Goal: Transaction & Acquisition: Book appointment/travel/reservation

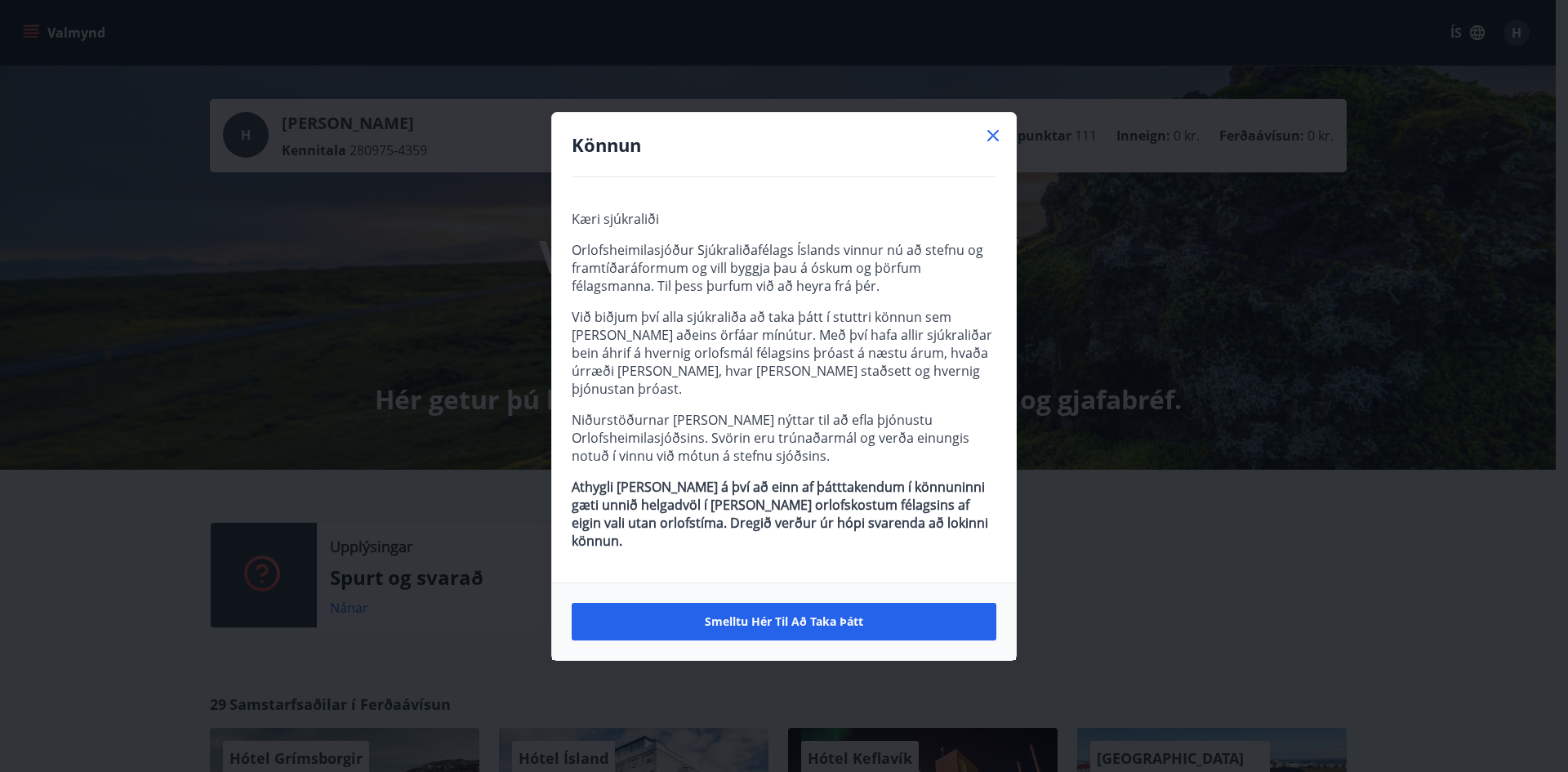
click at [992, 145] on icon at bounding box center [993, 135] width 20 height 20
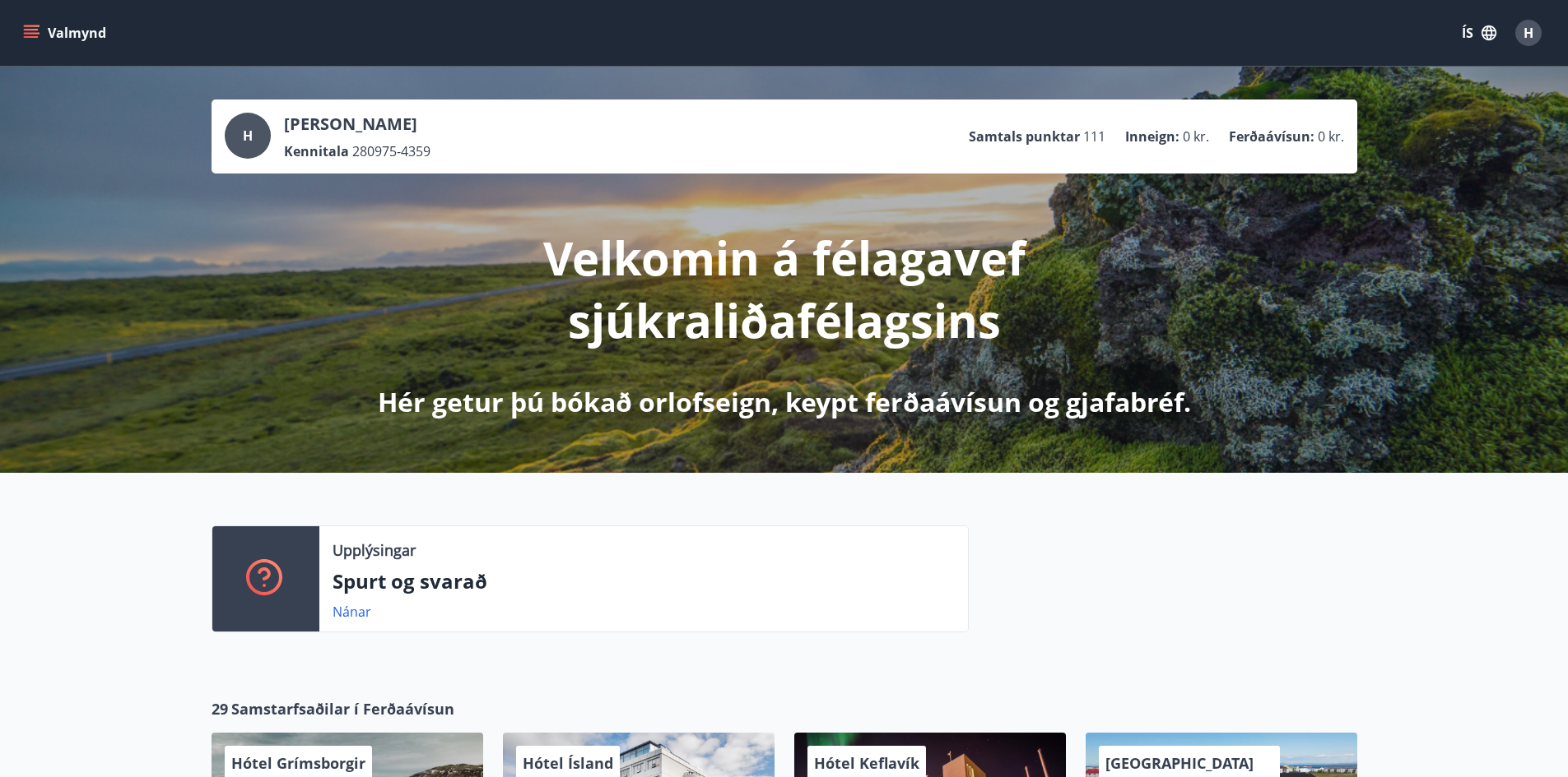
click at [33, 31] on icon "menu" at bounding box center [32, 33] width 17 height 17
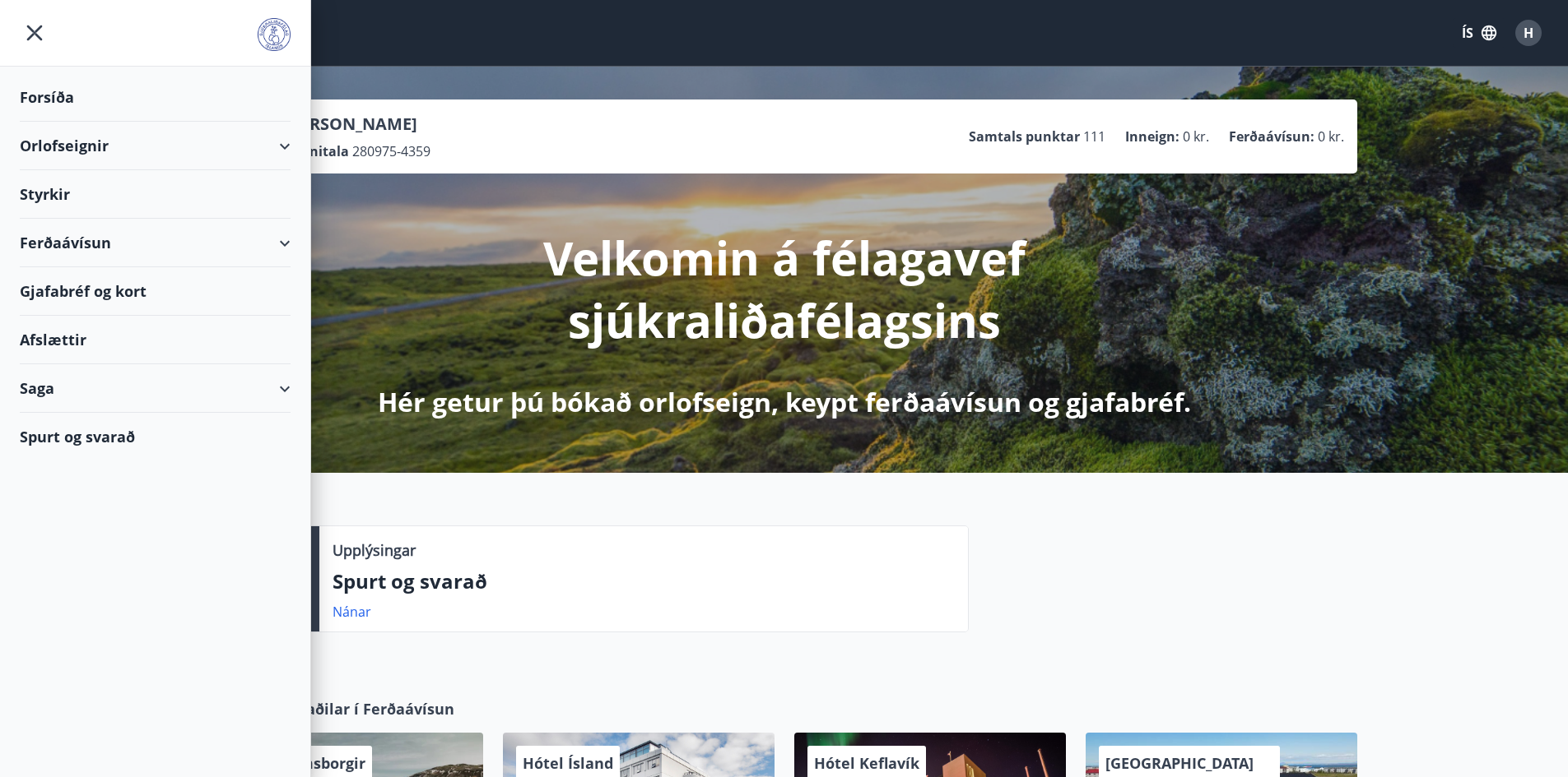
click at [284, 146] on div "Orlofseignir" at bounding box center [156, 146] width 271 height 49
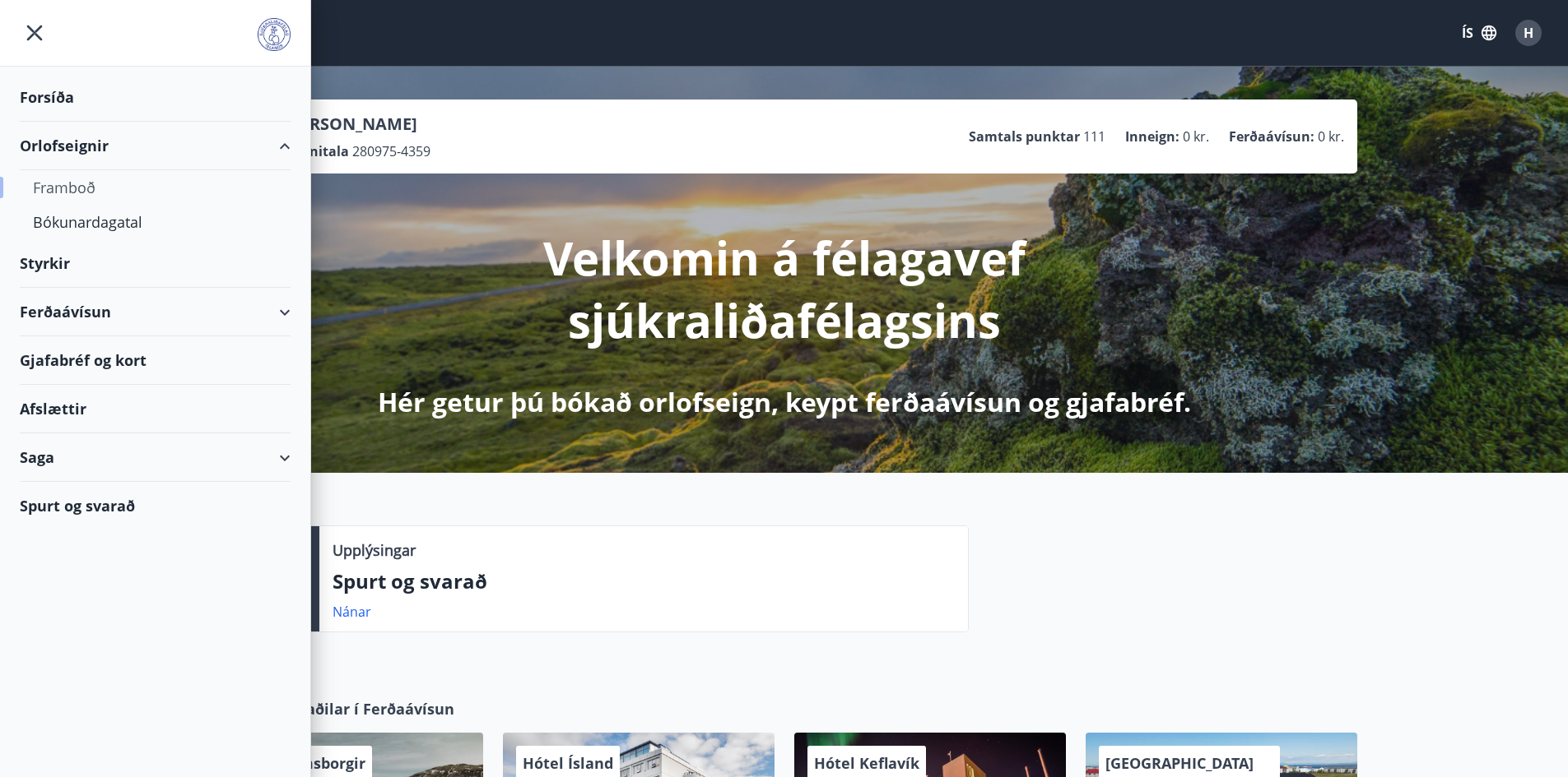
click at [81, 185] on div "Framboð" at bounding box center [155, 187] width 244 height 34
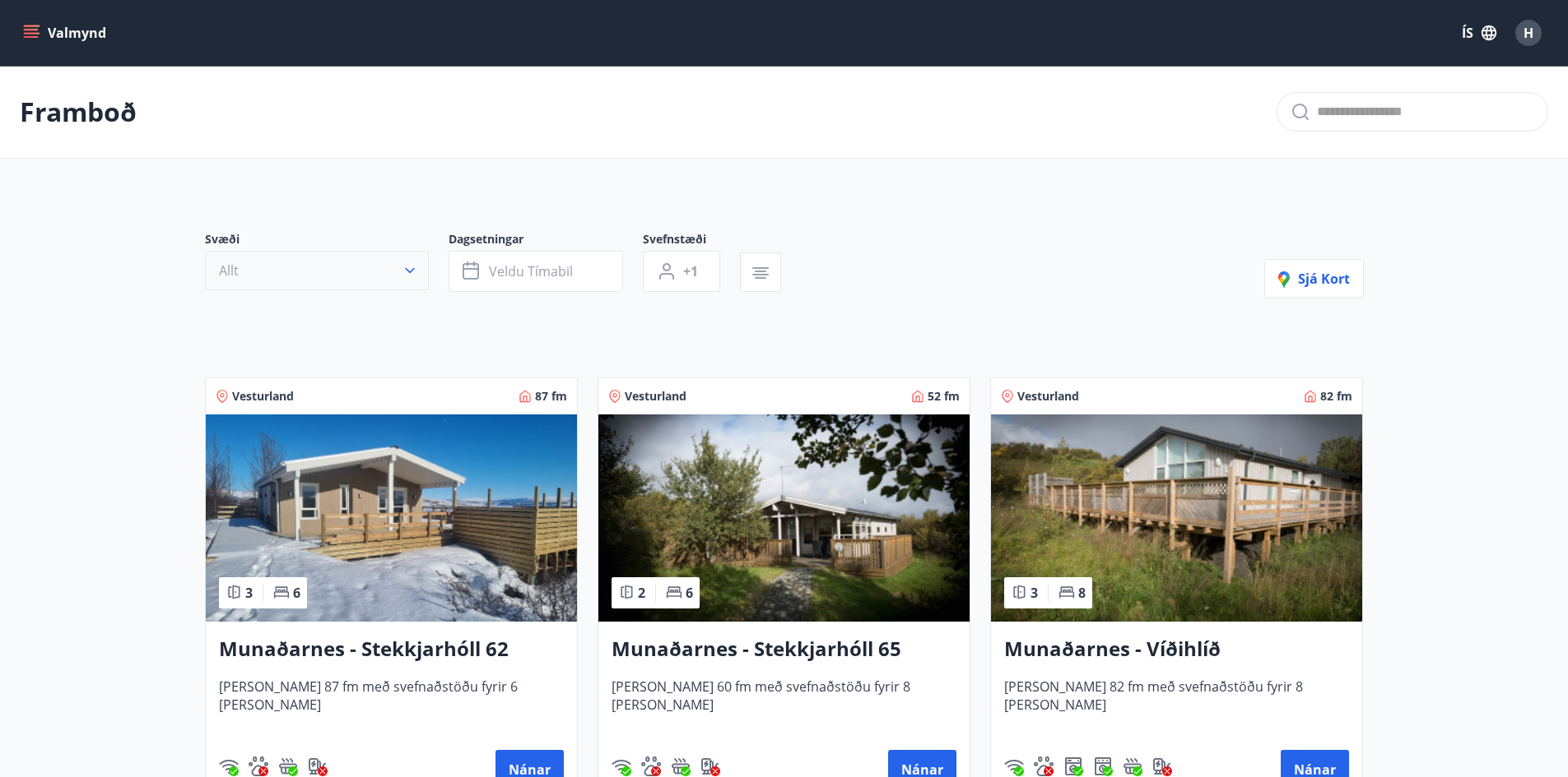
click at [412, 268] on icon "button" at bounding box center [410, 271] width 17 height 17
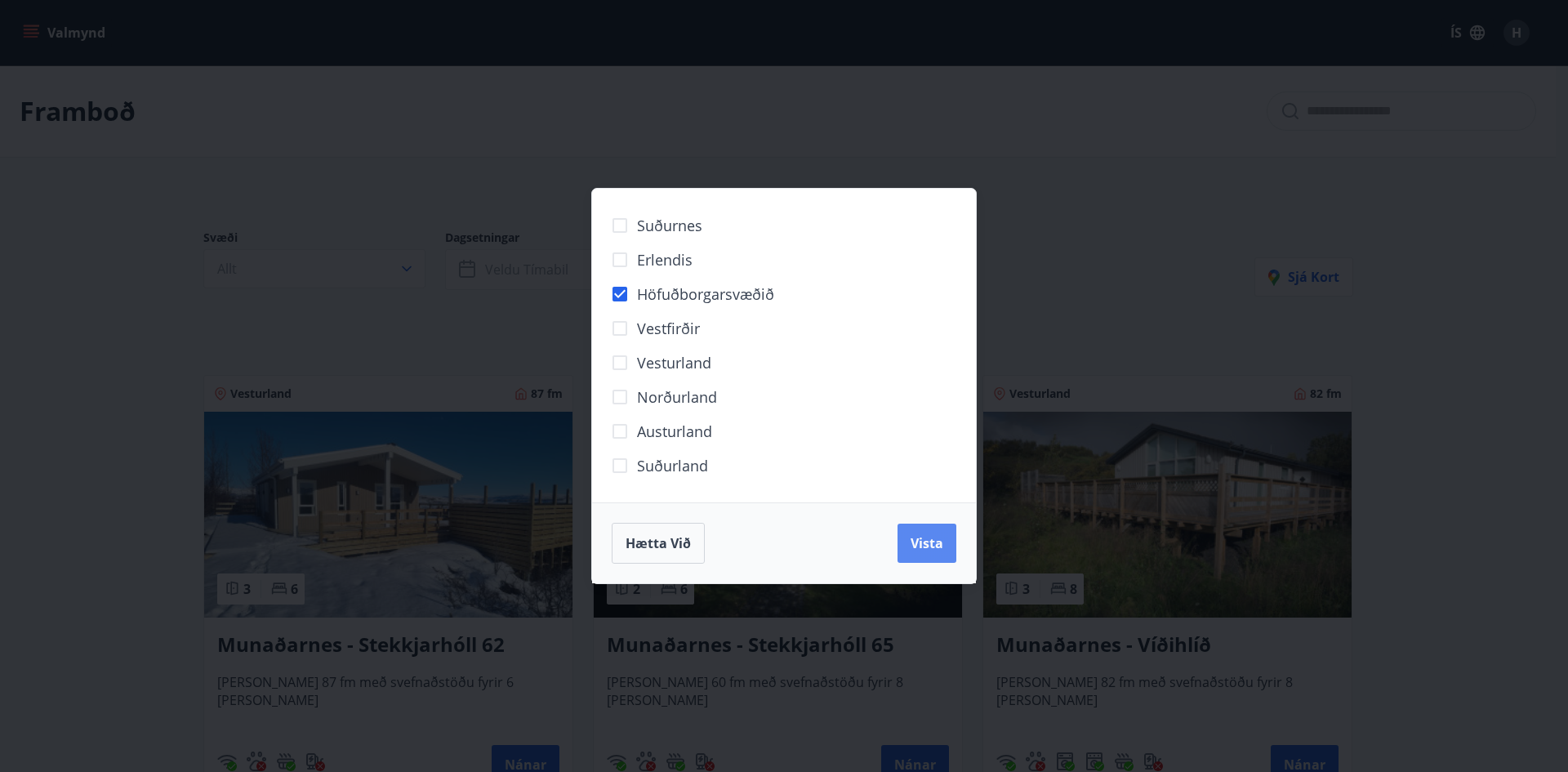
click at [921, 547] on span "Vista" at bounding box center [927, 543] width 32 height 18
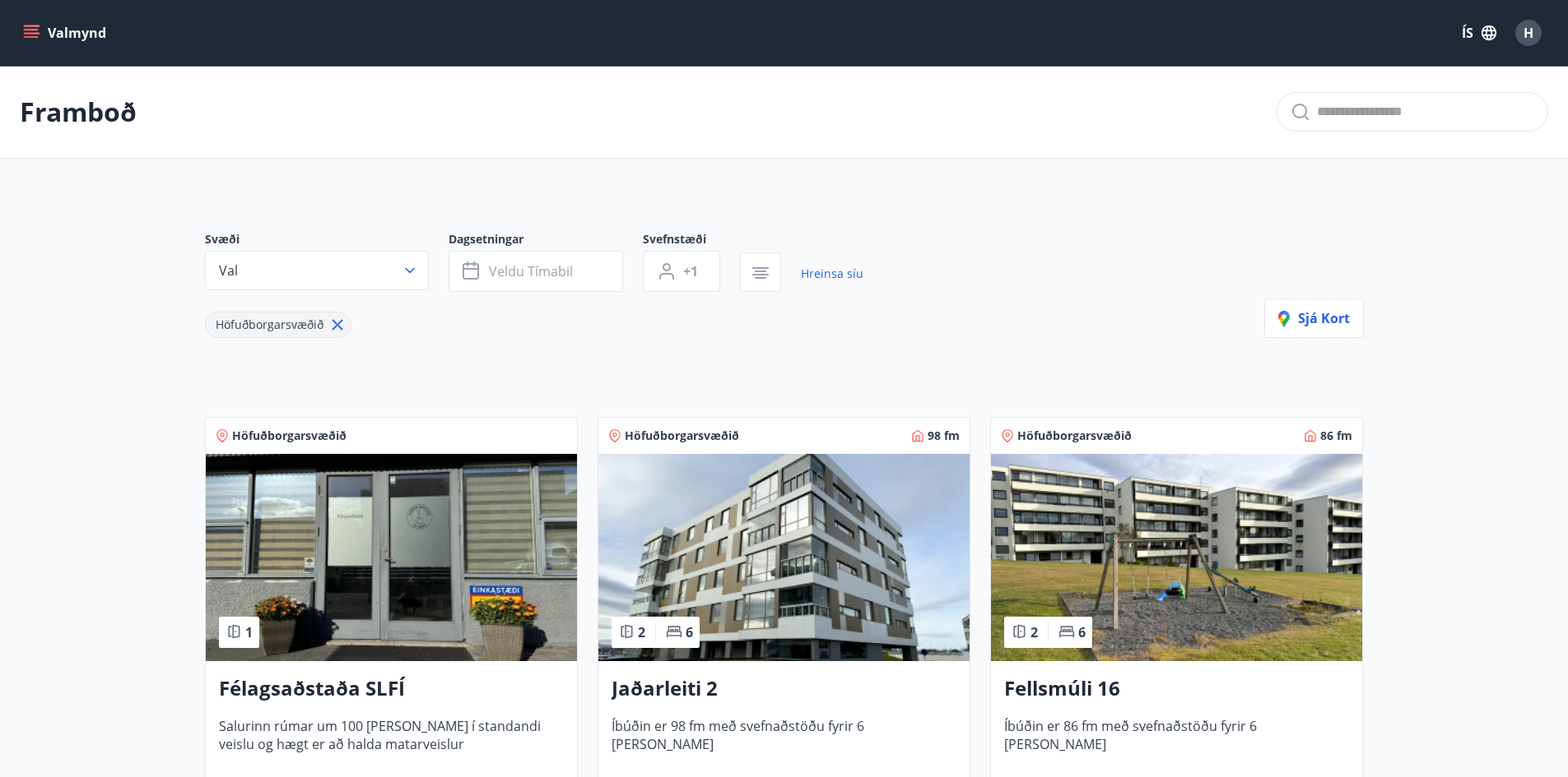
click at [407, 590] on img at bounding box center [392, 558] width 372 height 207
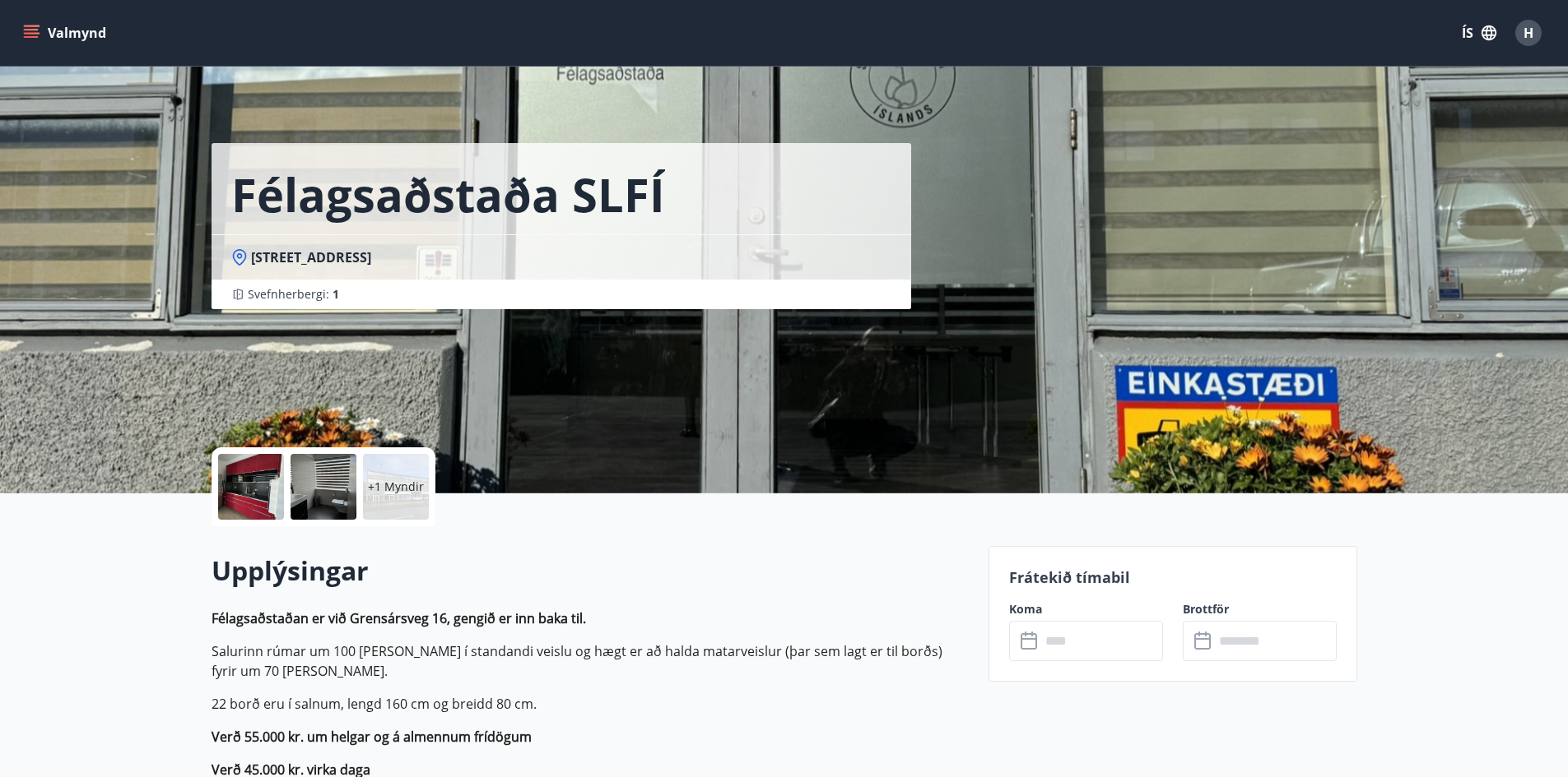
click at [1079, 645] on input "text" at bounding box center [1101, 642] width 123 height 40
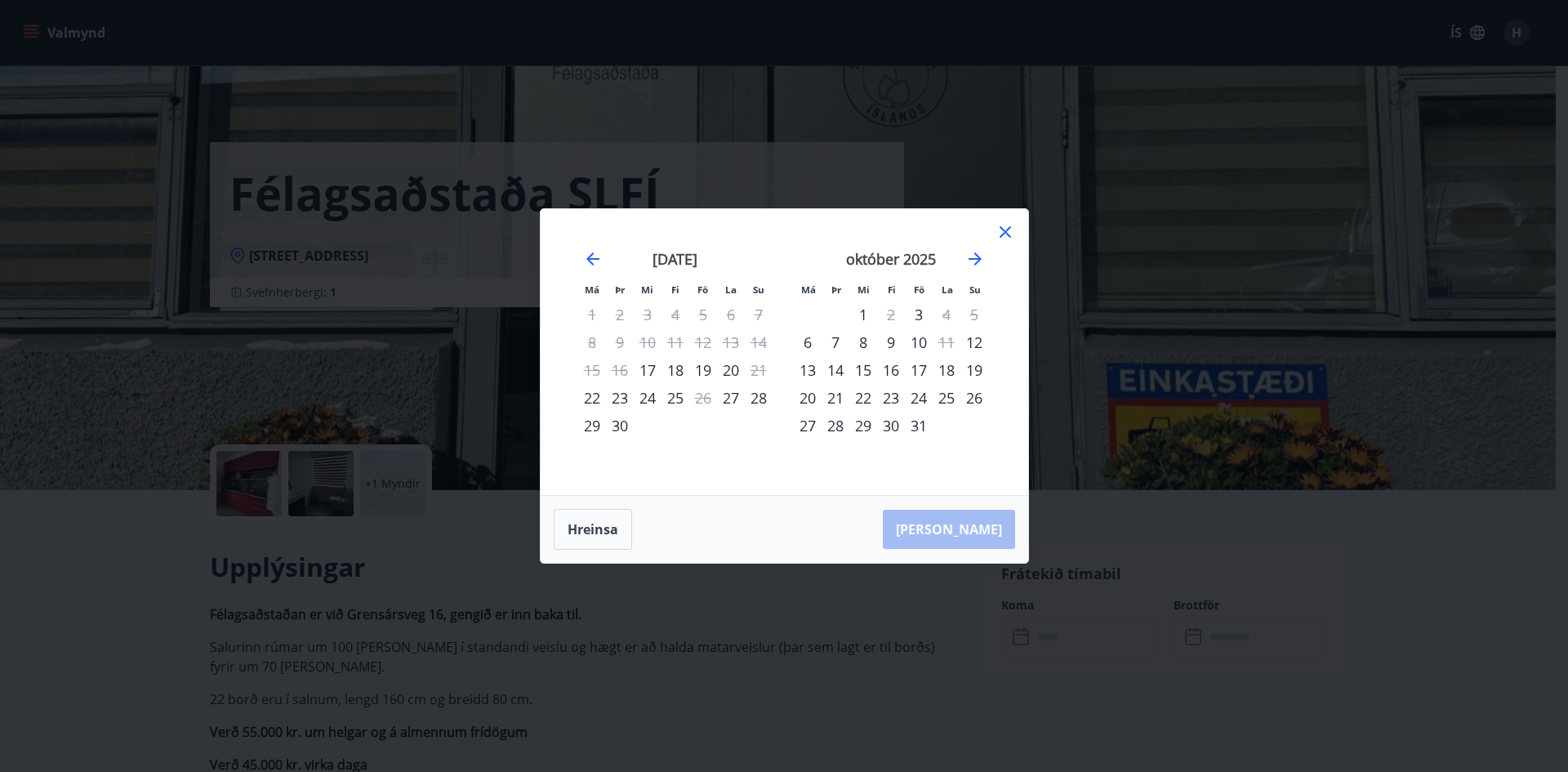
click at [760, 403] on div "28" at bounding box center [758, 397] width 27 height 27
click at [593, 426] on div "29" at bounding box center [591, 425] width 27 height 27
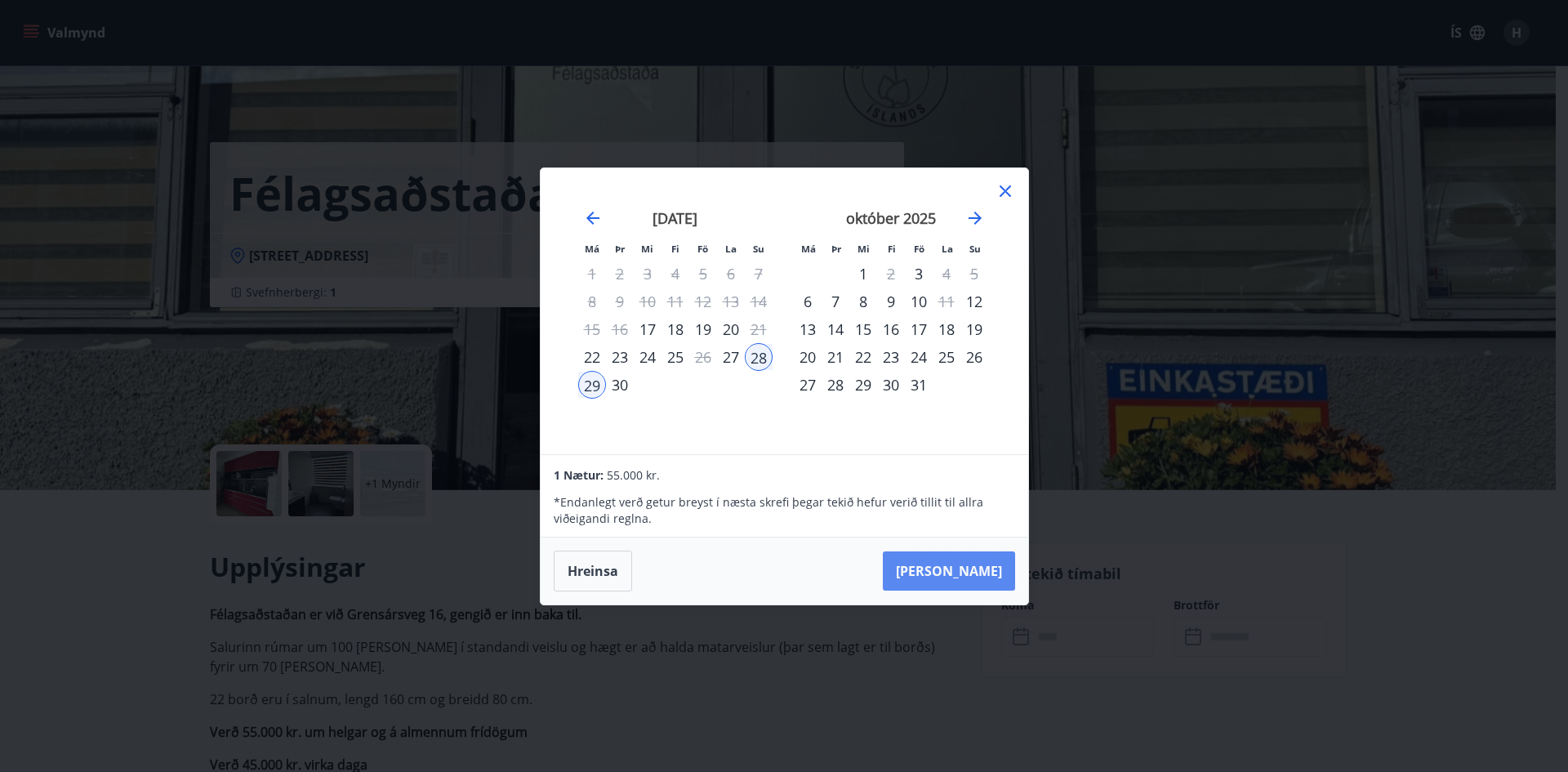
click at [974, 573] on button "[PERSON_NAME]" at bounding box center [948, 571] width 132 height 39
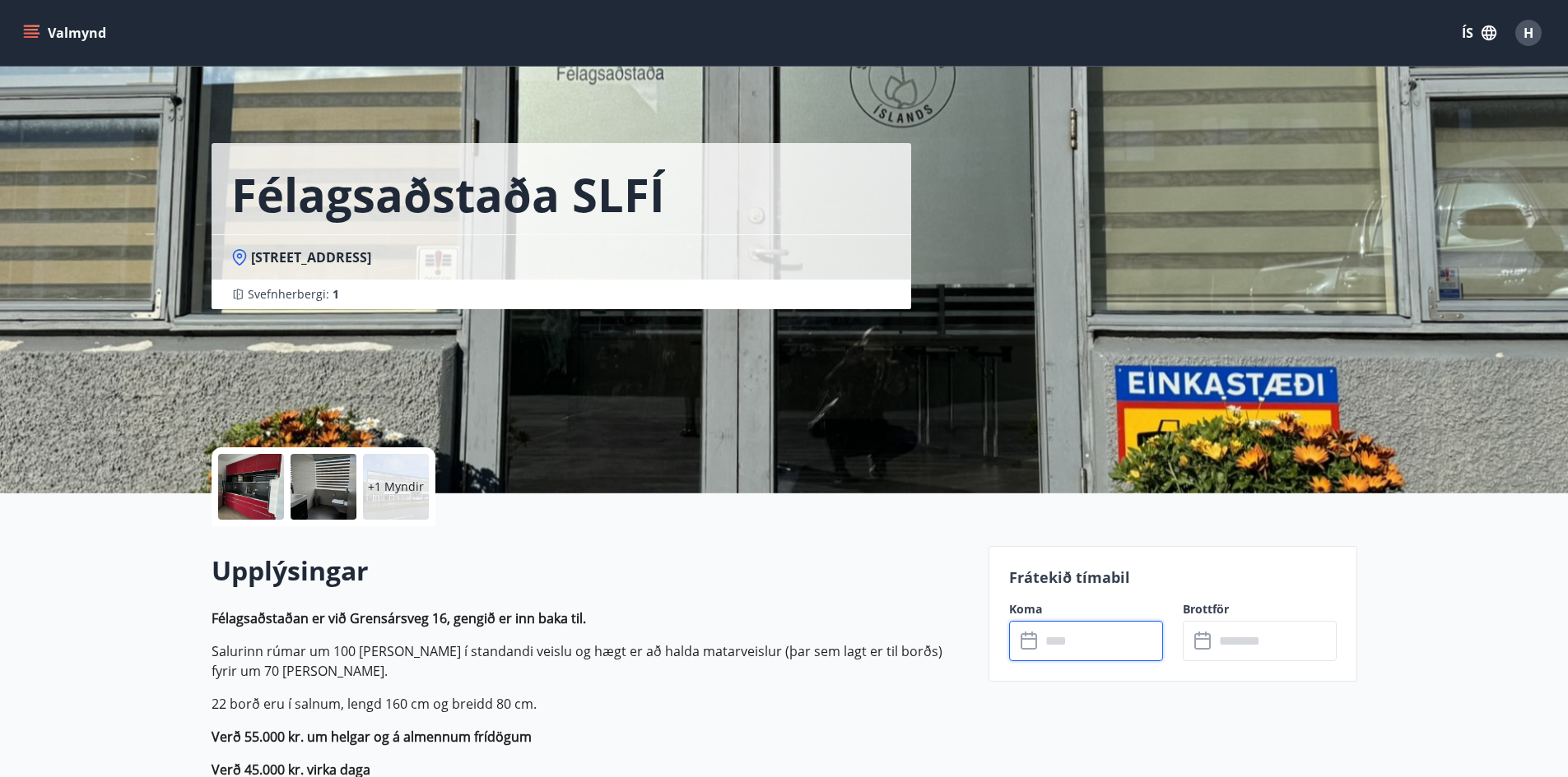
type input "******"
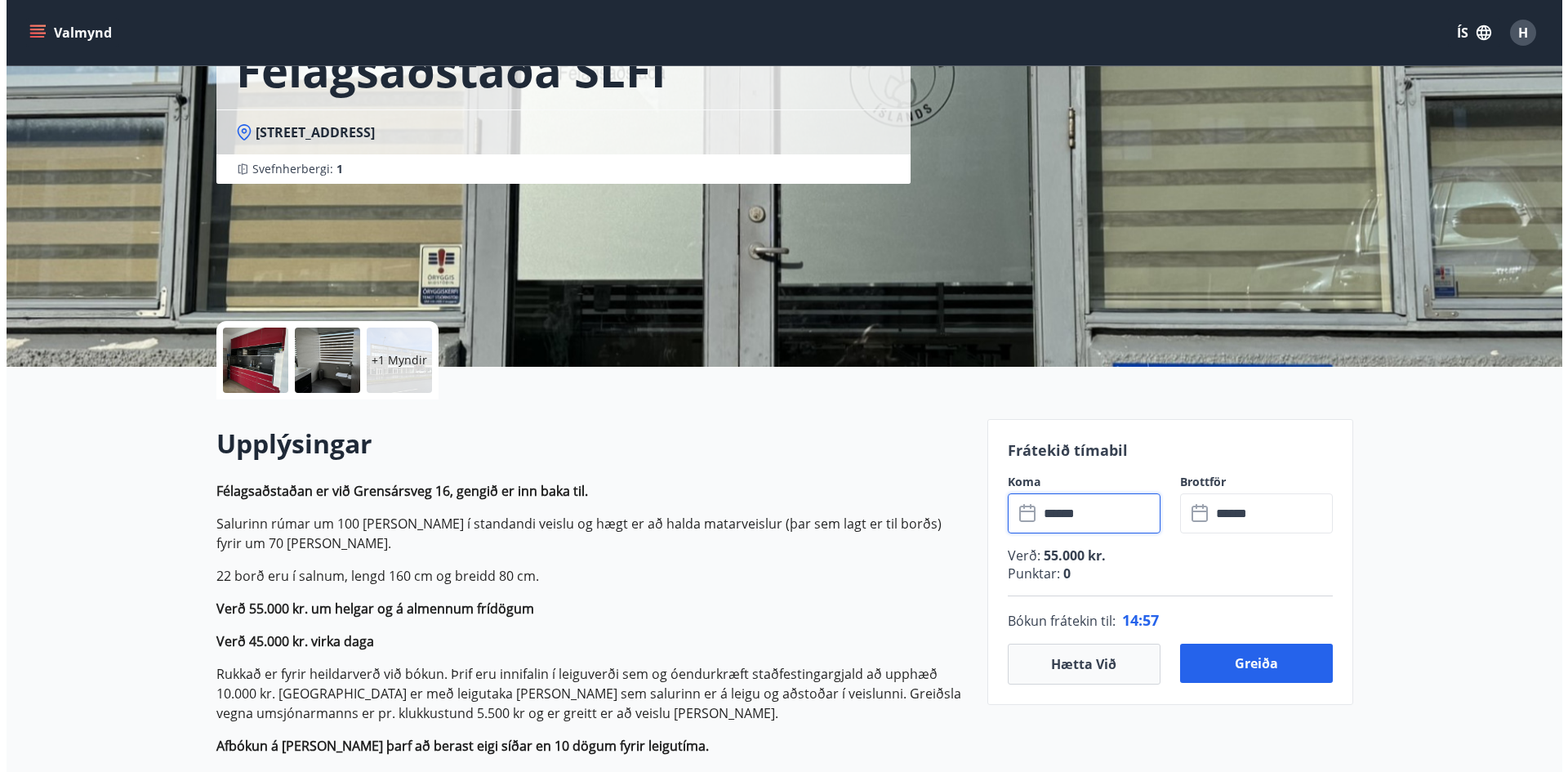
scroll to position [164, 0]
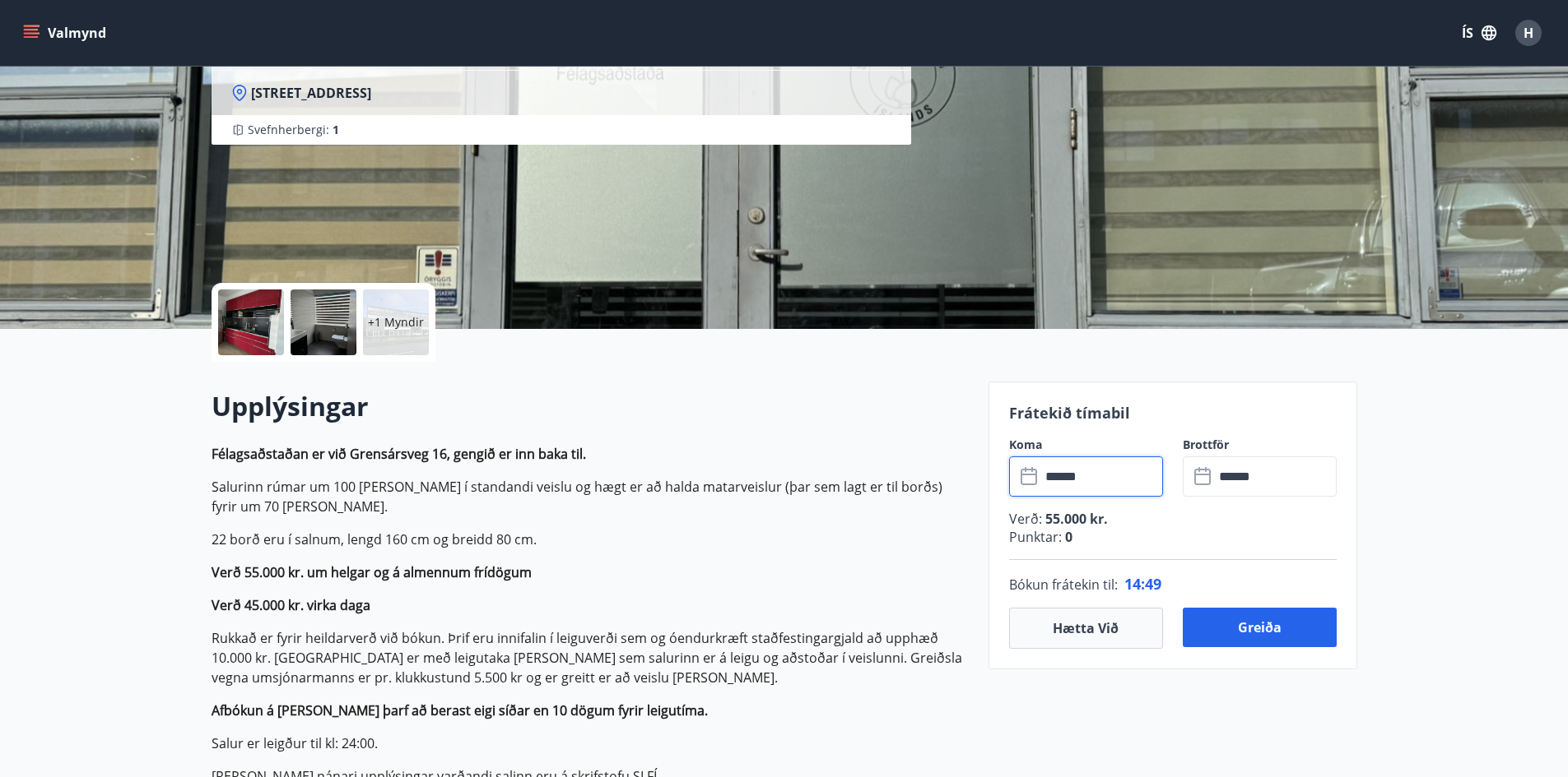
click at [401, 328] on p "+1 Myndir" at bounding box center [396, 323] width 56 height 17
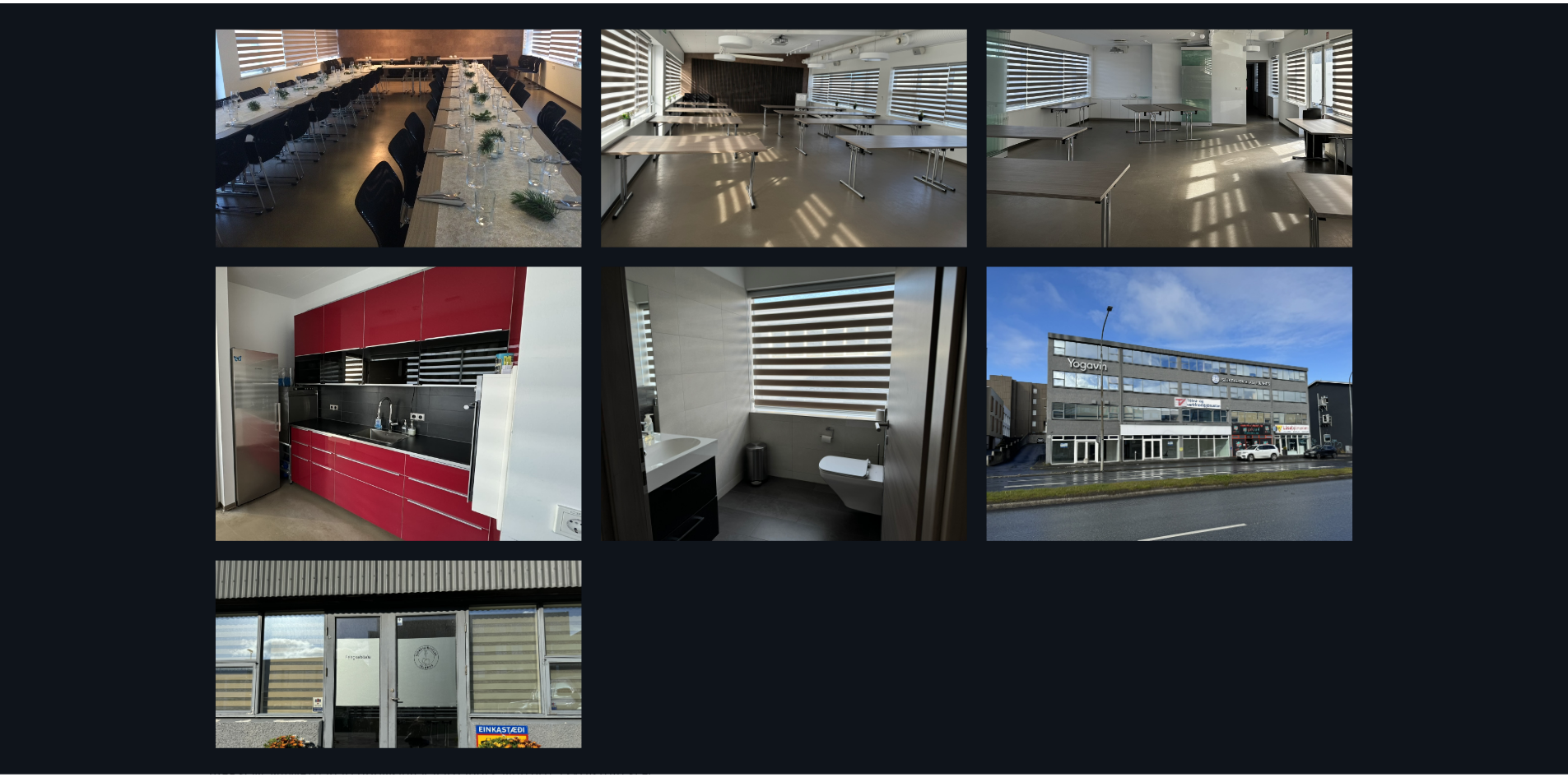
scroll to position [0, 0]
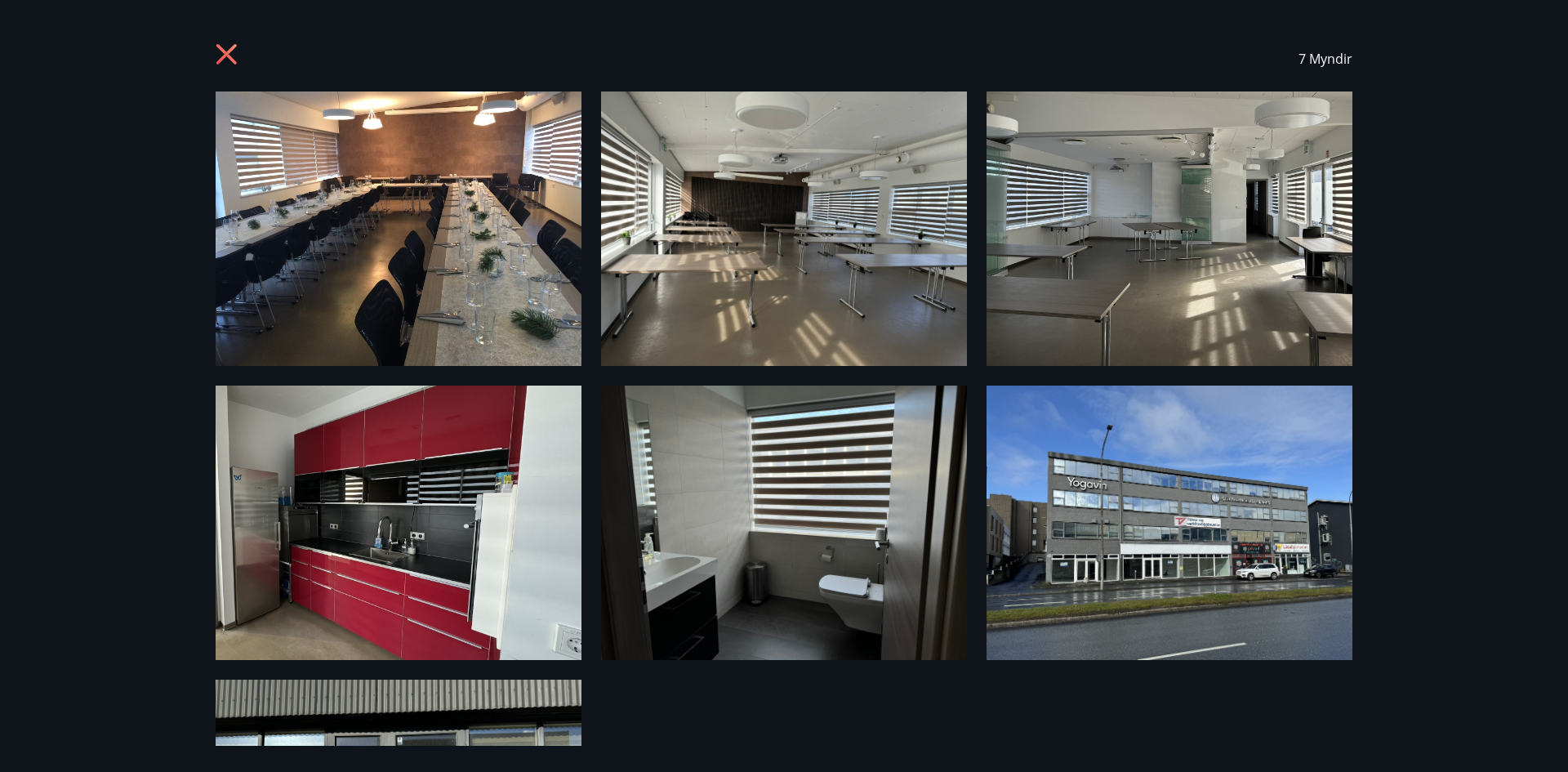
click at [365, 271] on img at bounding box center [399, 229] width 366 height 274
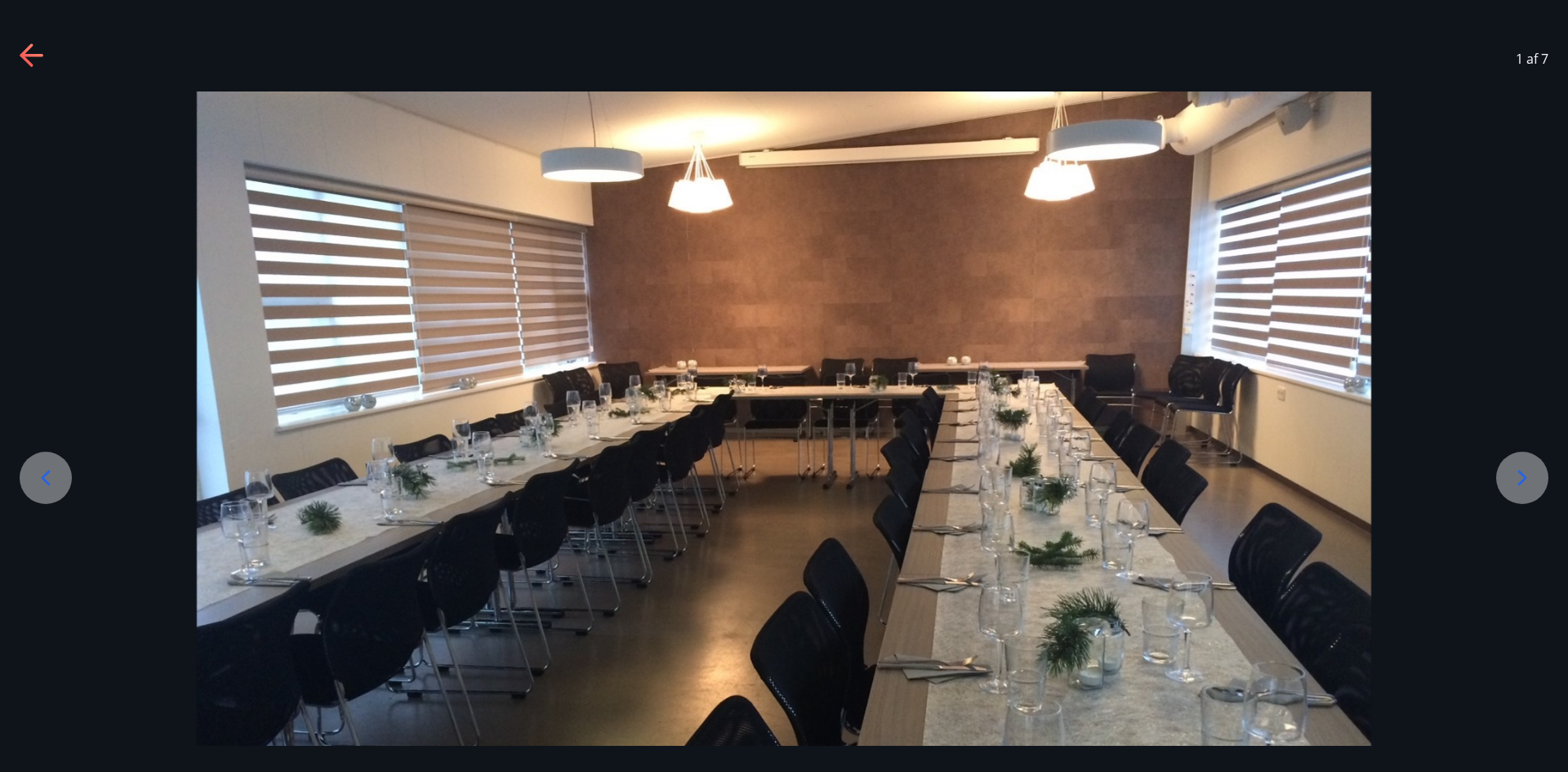
click at [1520, 480] on icon at bounding box center [1522, 478] width 26 height 26
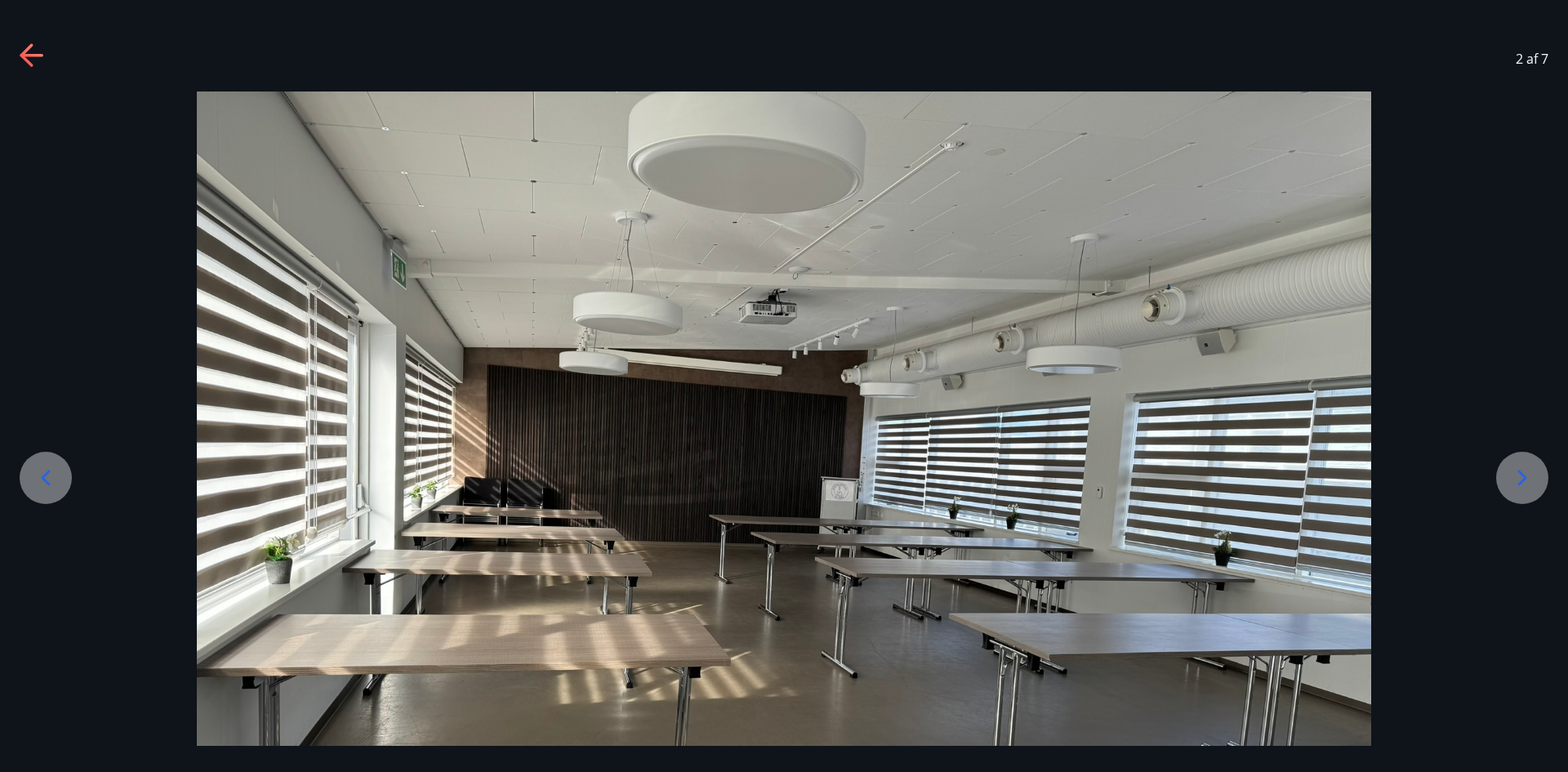
click at [1520, 480] on icon at bounding box center [1522, 478] width 26 height 26
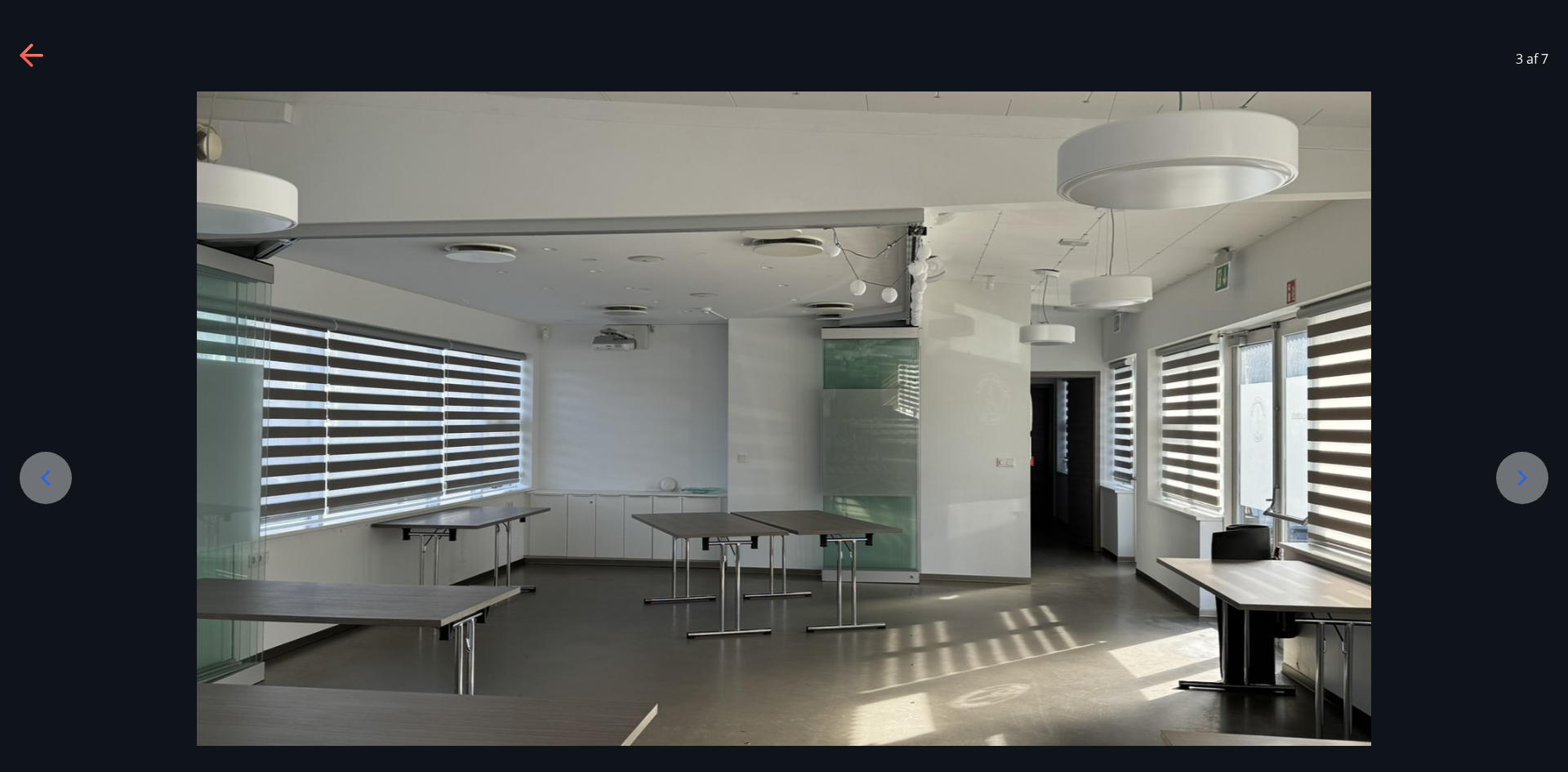
click at [1520, 480] on icon at bounding box center [1522, 478] width 26 height 26
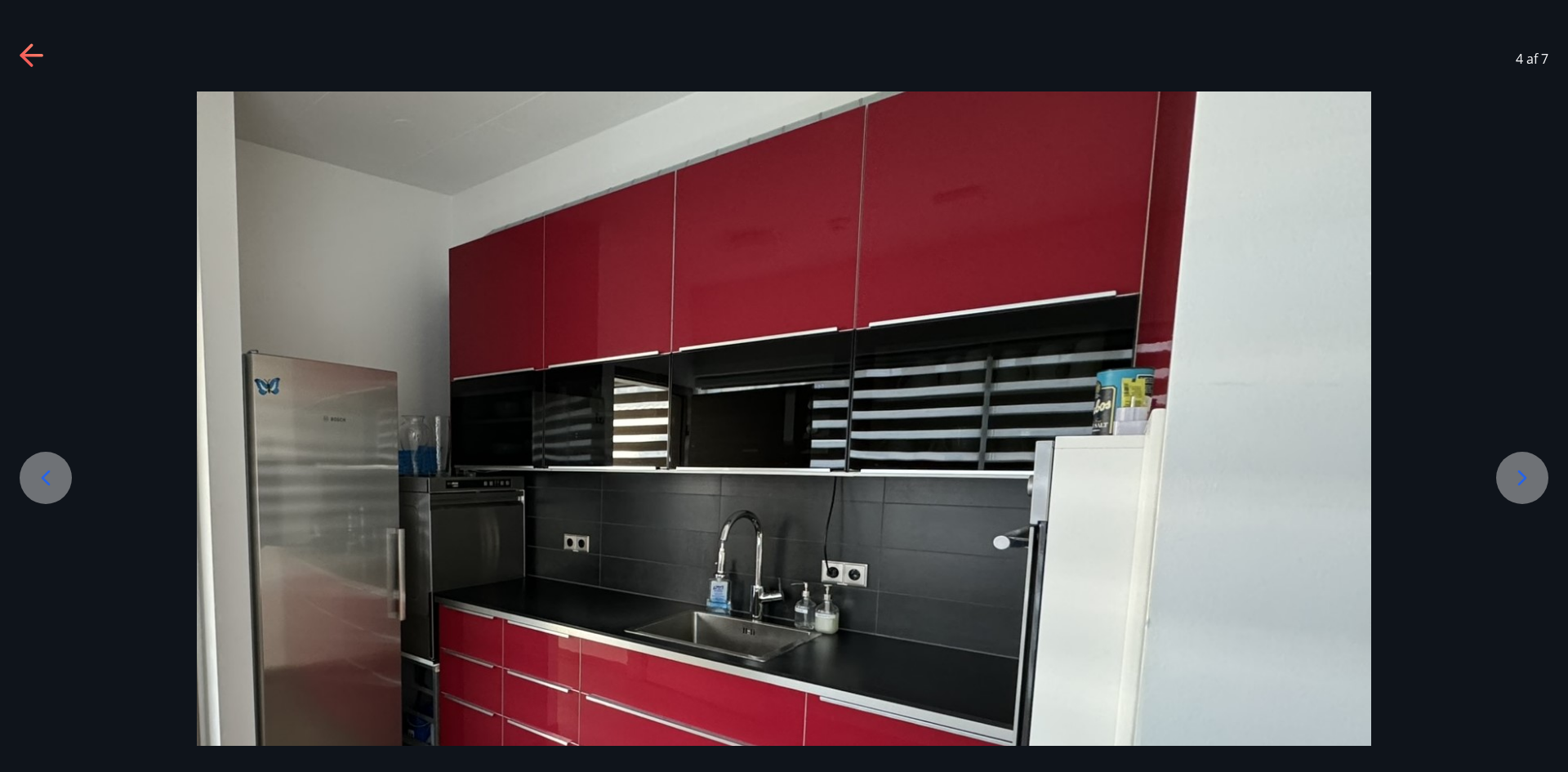
click at [1520, 480] on icon at bounding box center [1522, 478] width 26 height 26
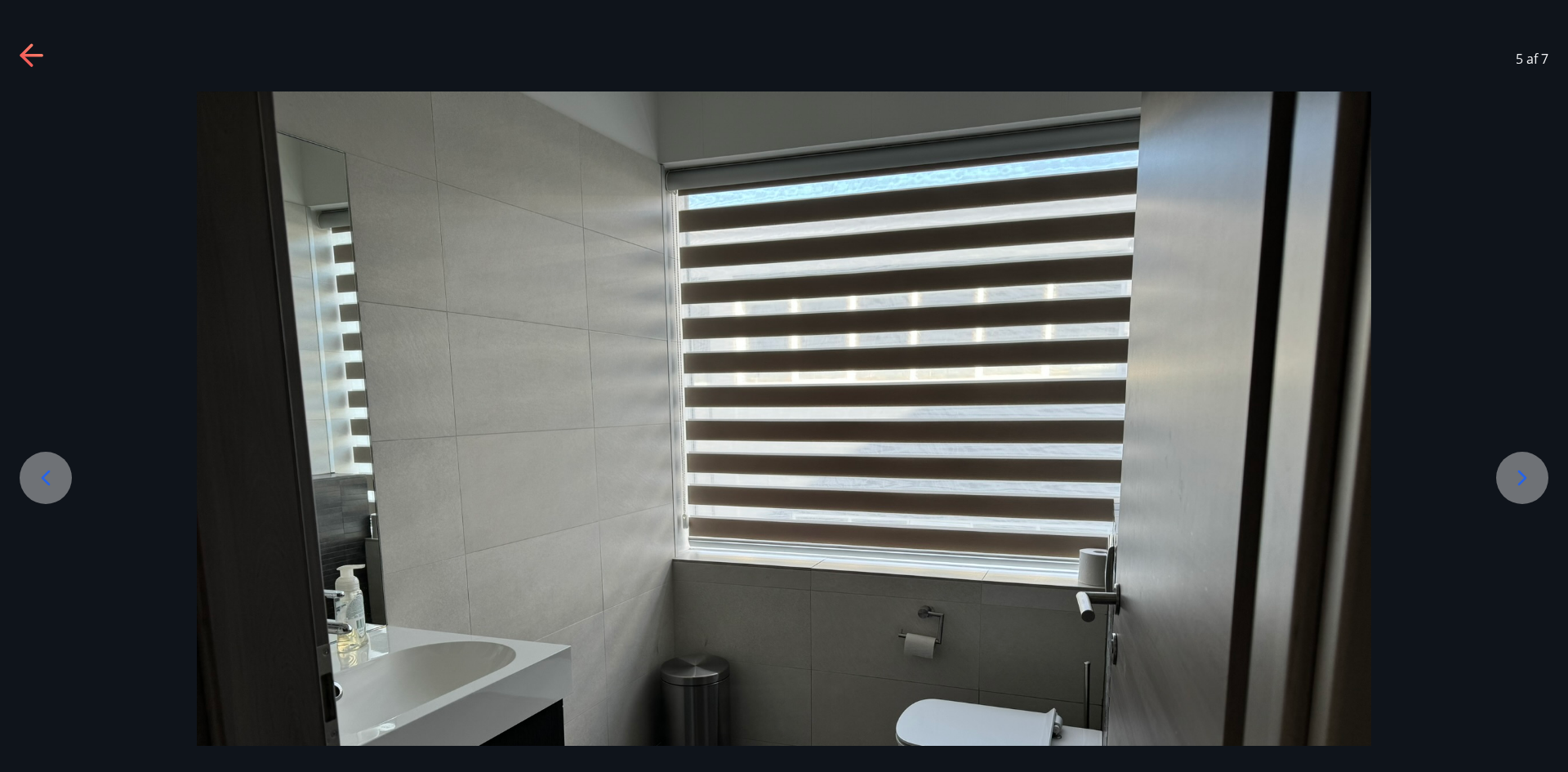
click at [1520, 480] on icon at bounding box center [1522, 478] width 26 height 26
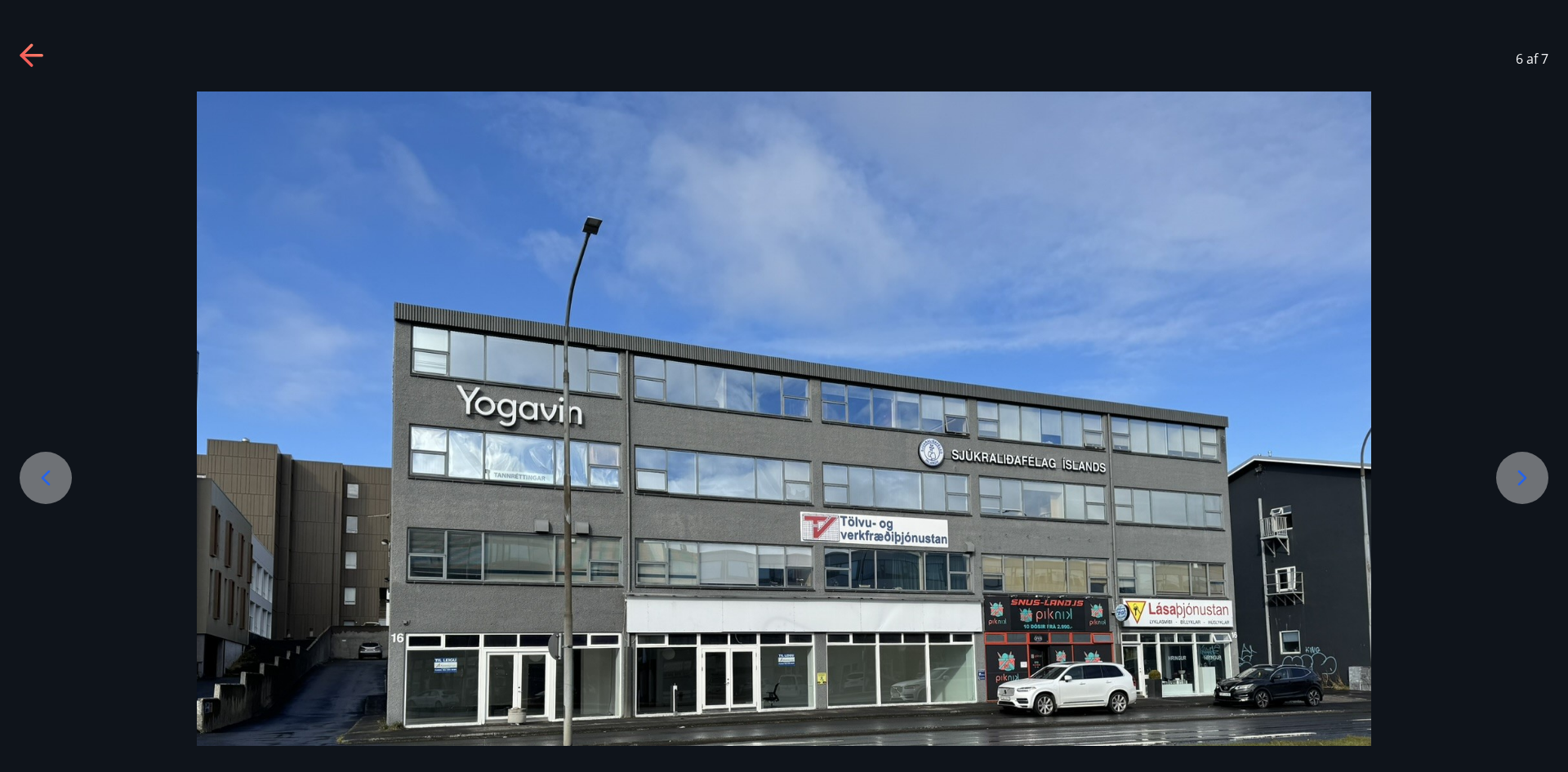
click at [1520, 480] on icon at bounding box center [1522, 478] width 26 height 26
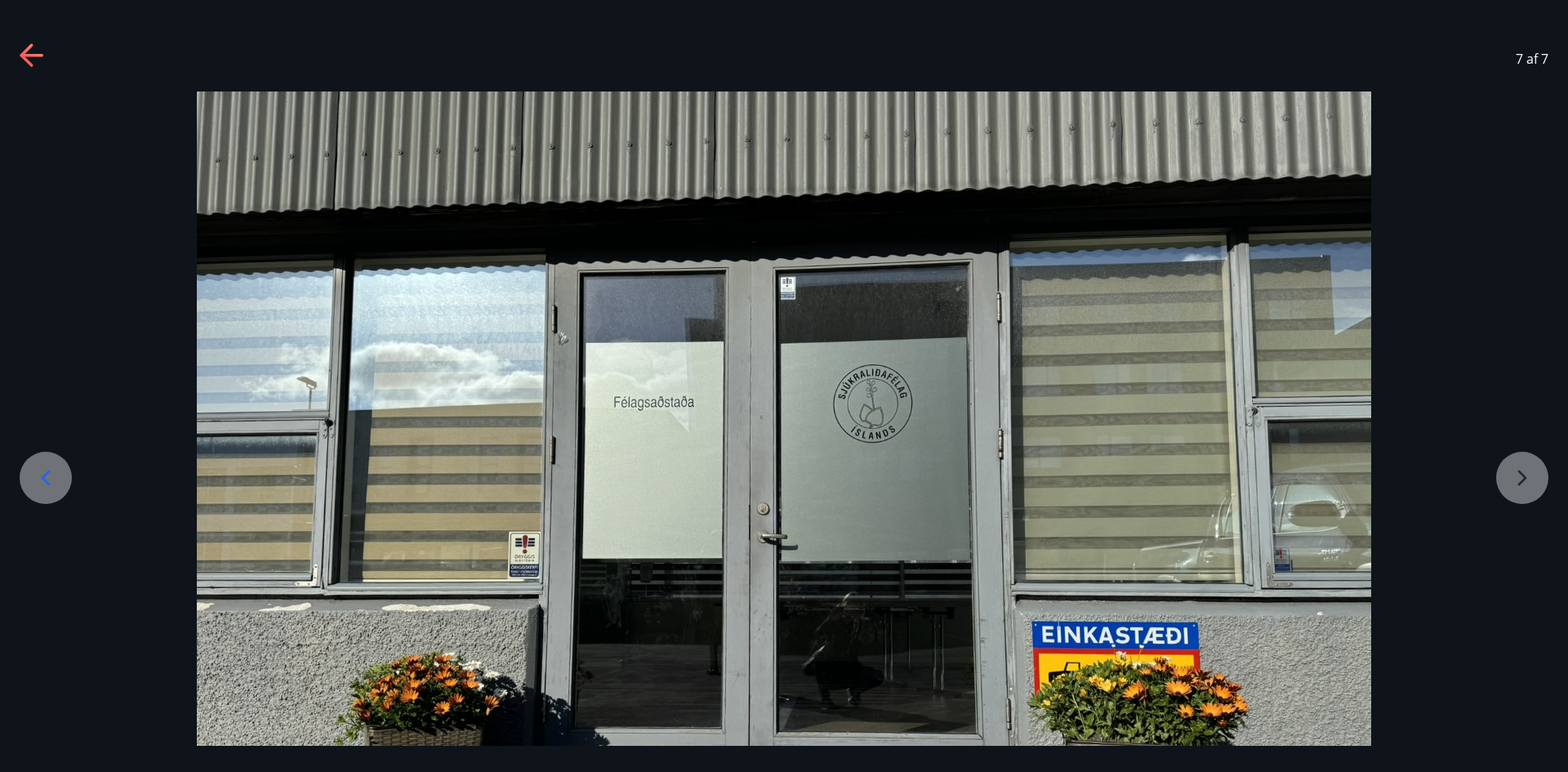
click at [1520, 480] on div at bounding box center [784, 532] width 1568 height 882
click at [30, 52] on icon at bounding box center [32, 56] width 26 height 26
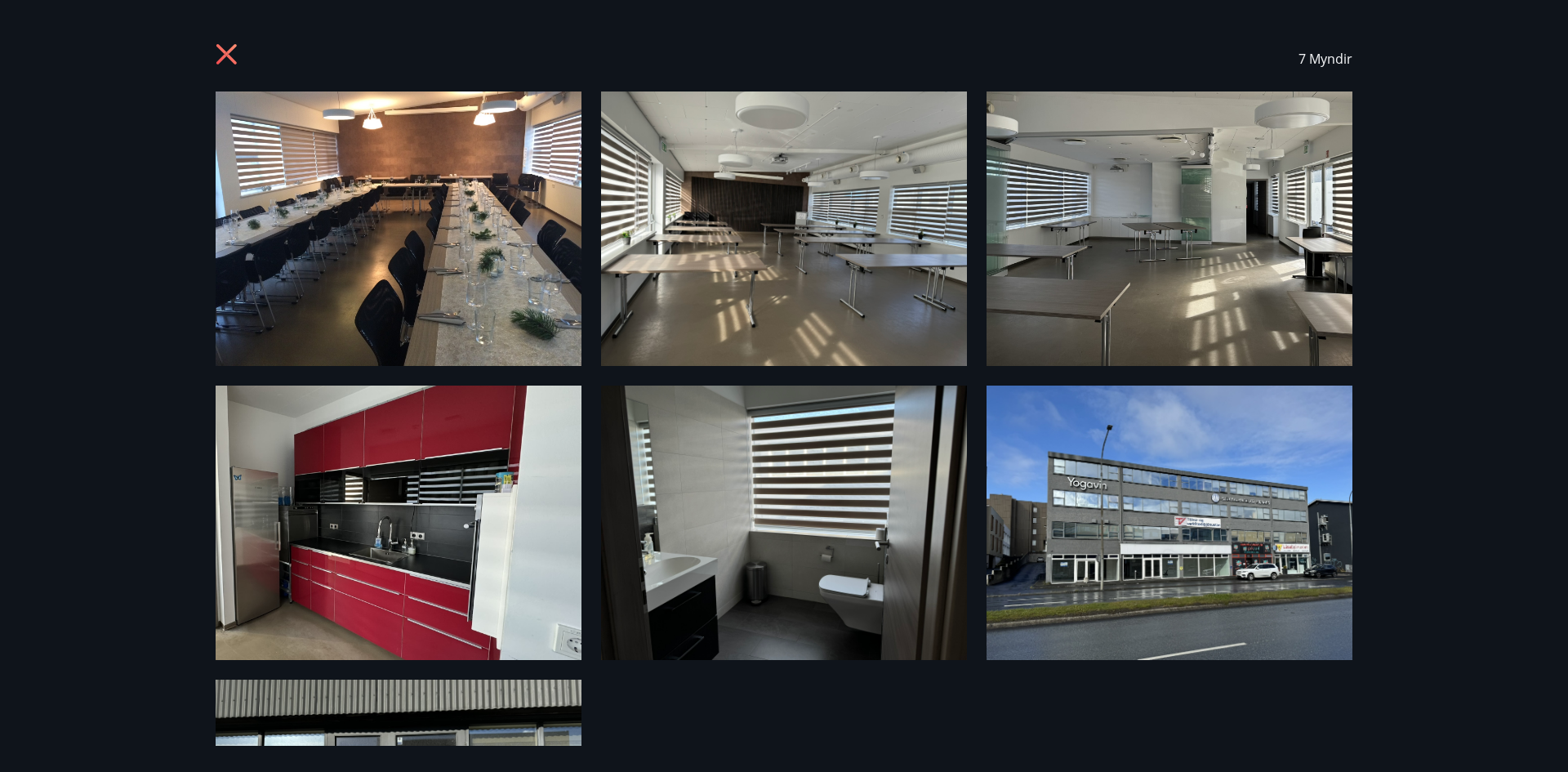
click at [228, 55] on icon at bounding box center [227, 54] width 21 height 21
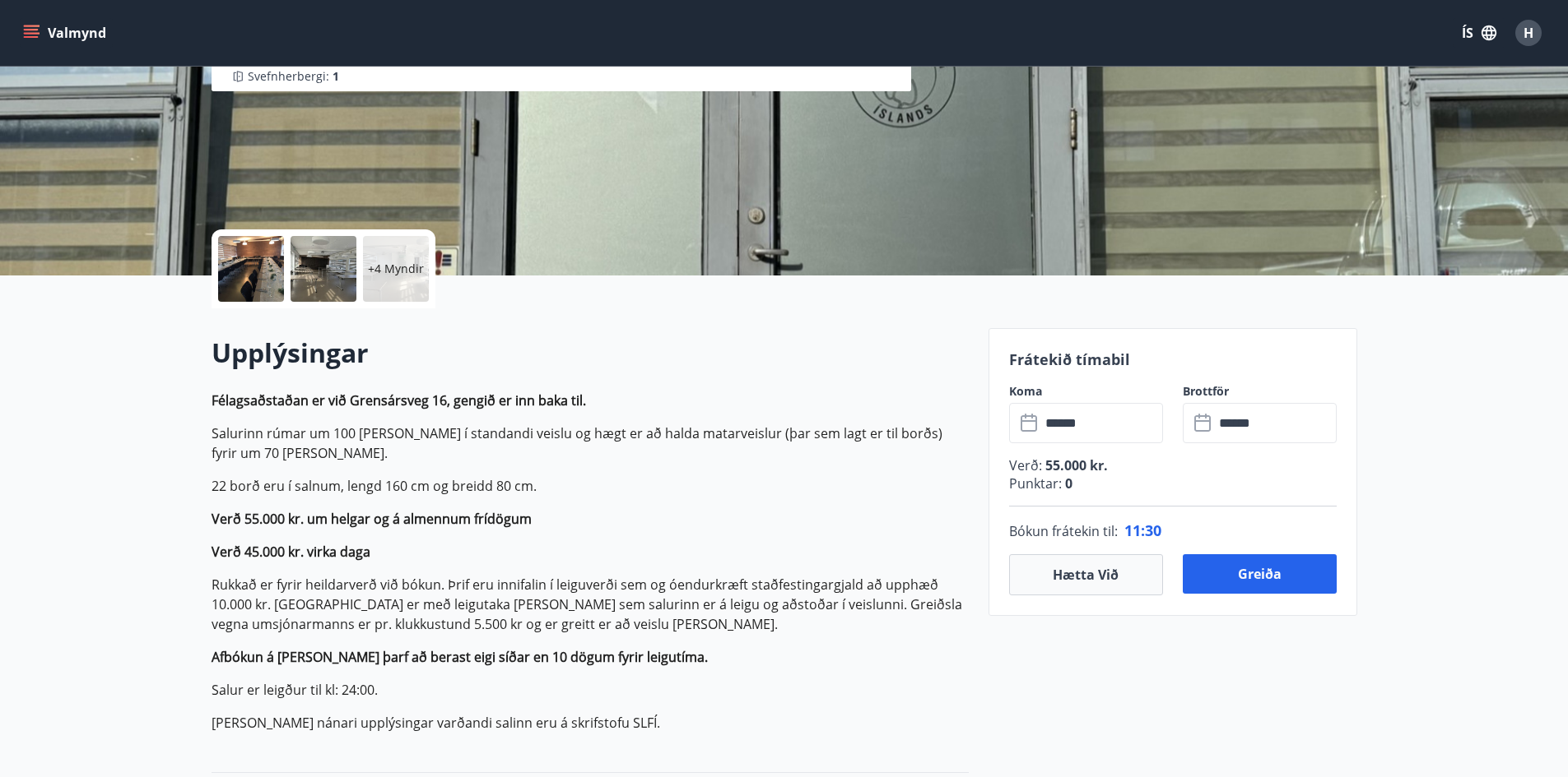
scroll to position [247, 0]
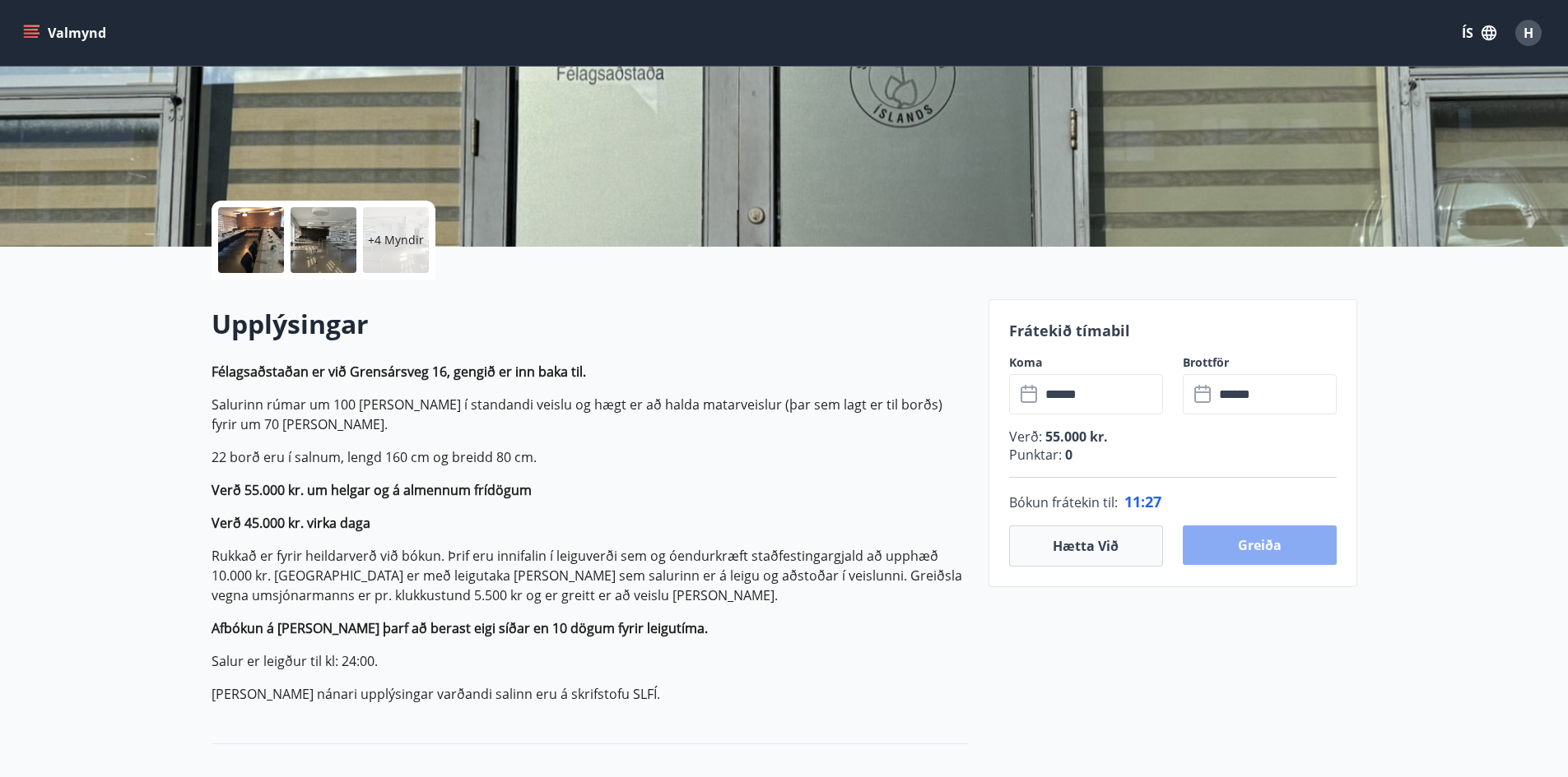
click at [1263, 544] on button "Greiða" at bounding box center [1259, 545] width 154 height 39
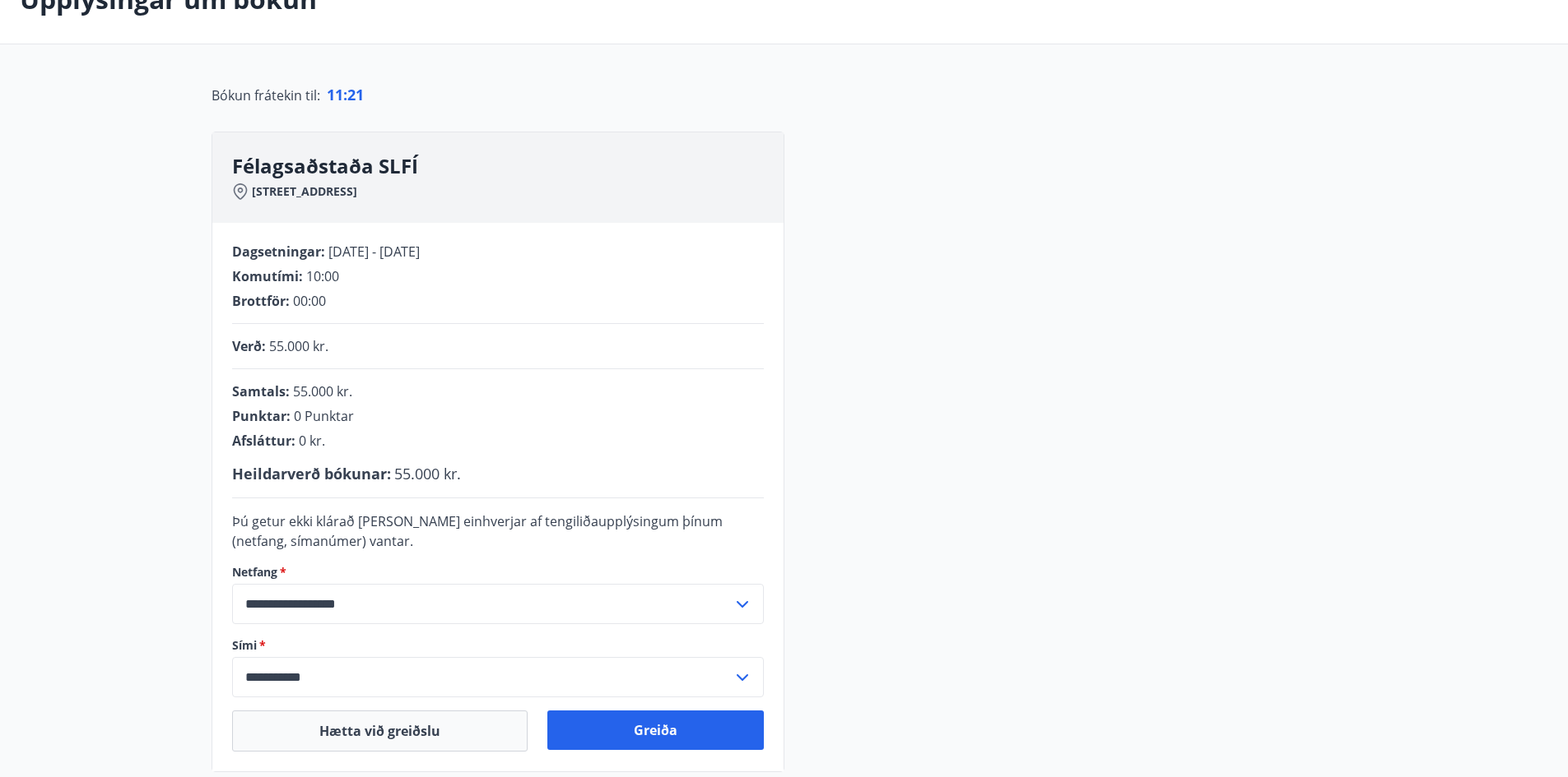
scroll to position [247, 0]
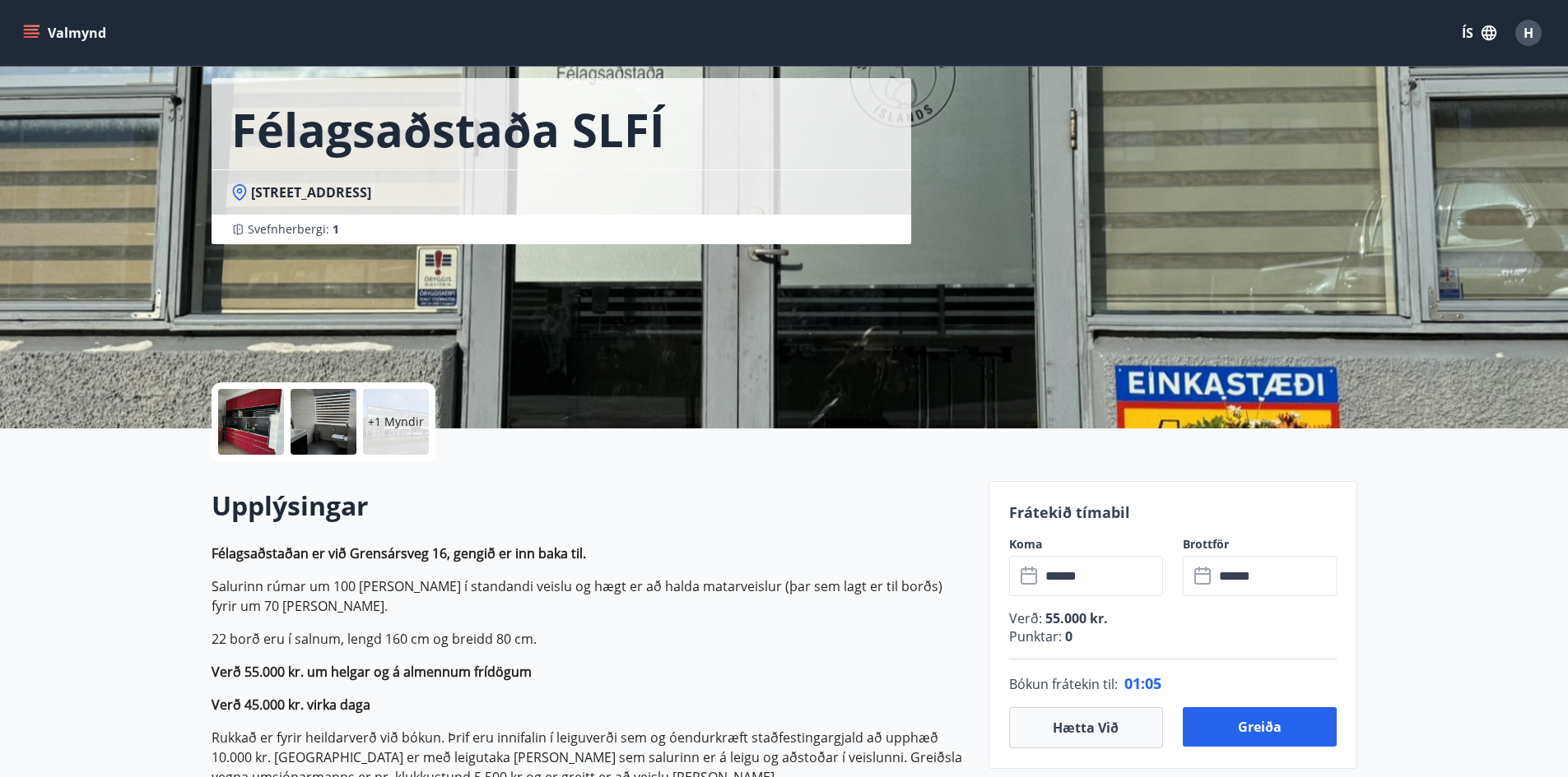
scroll to position [165, 0]
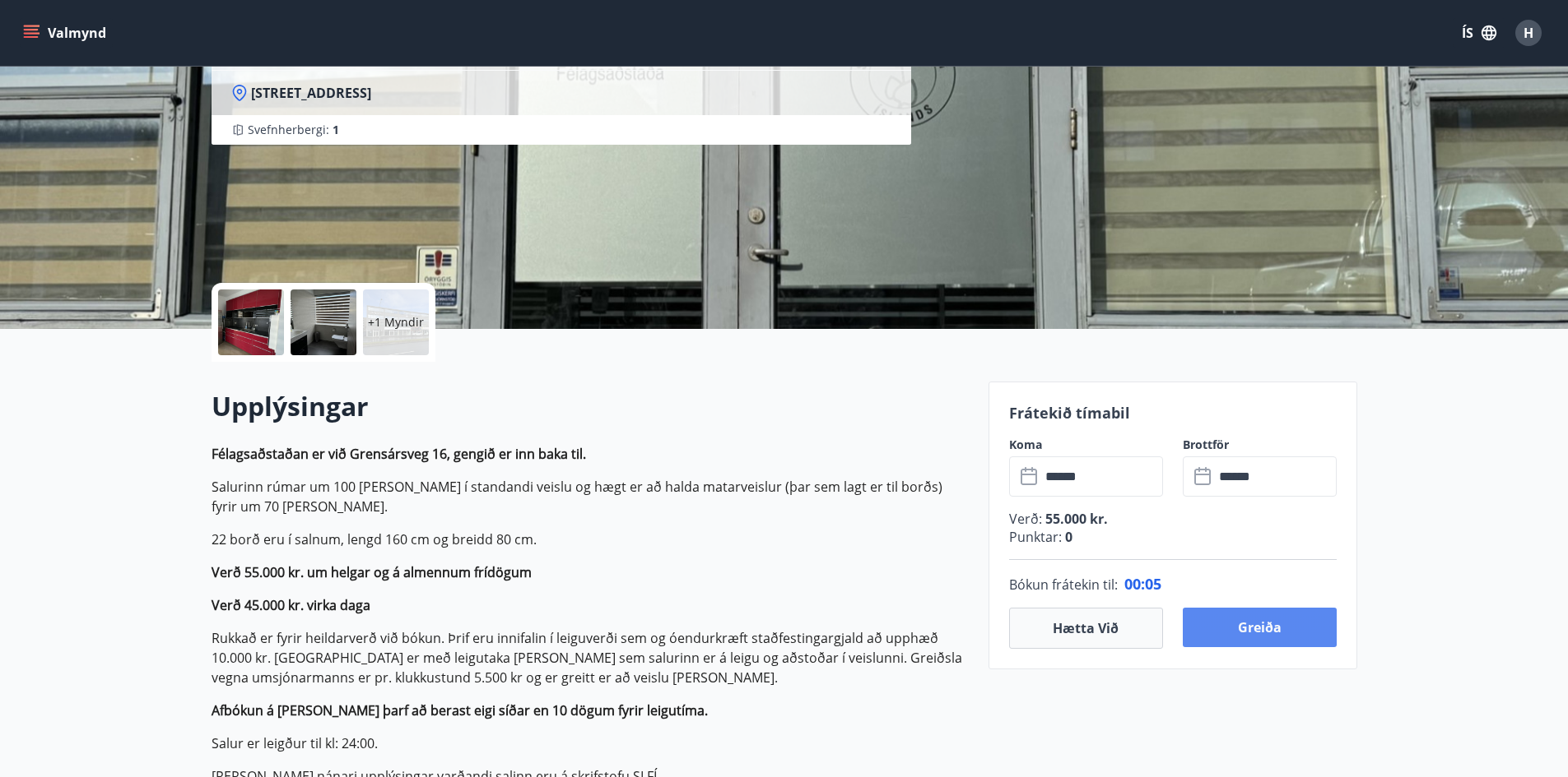
click at [1266, 626] on button "Greiða" at bounding box center [1259, 627] width 154 height 39
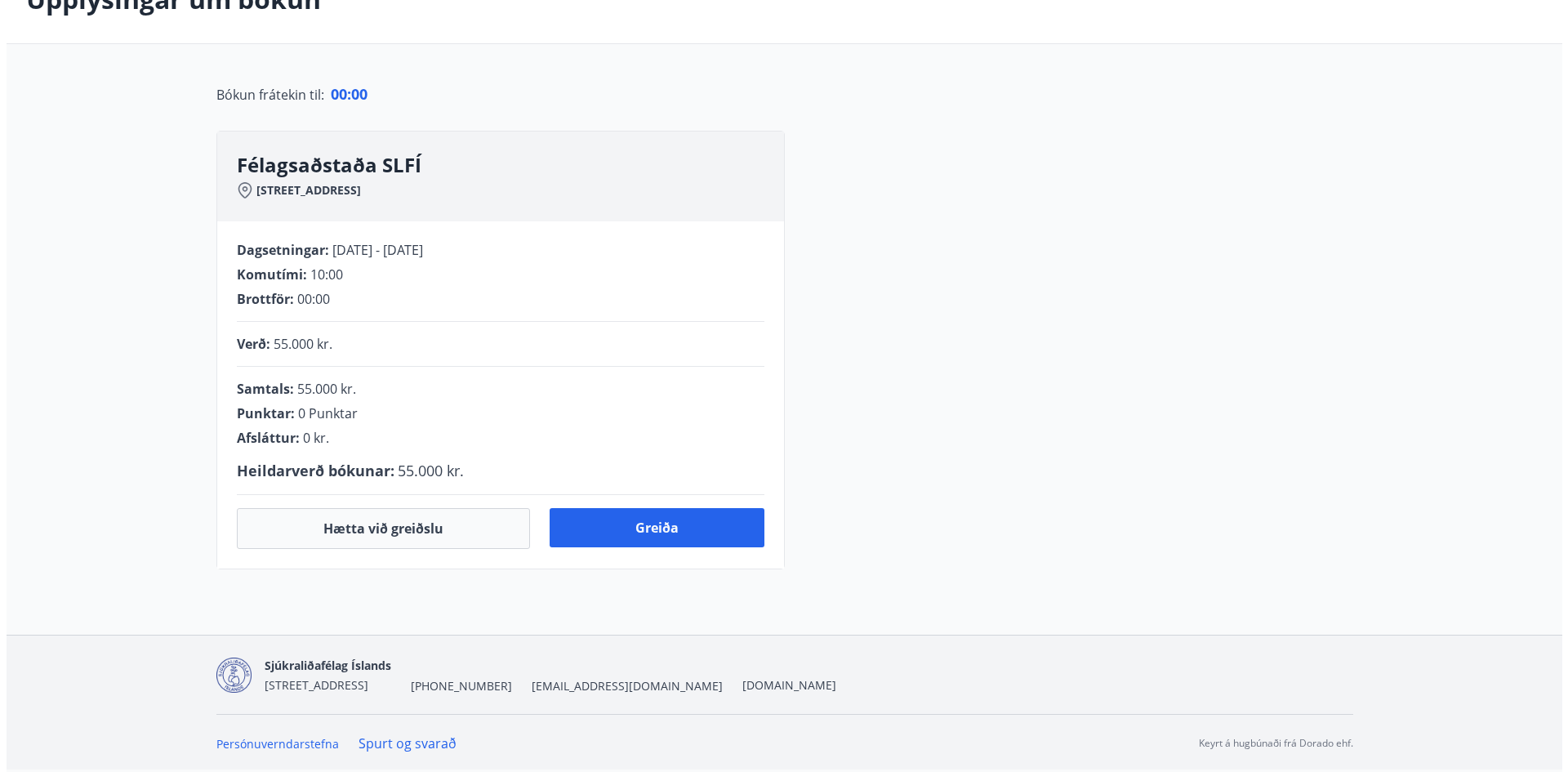
scroll to position [164, 0]
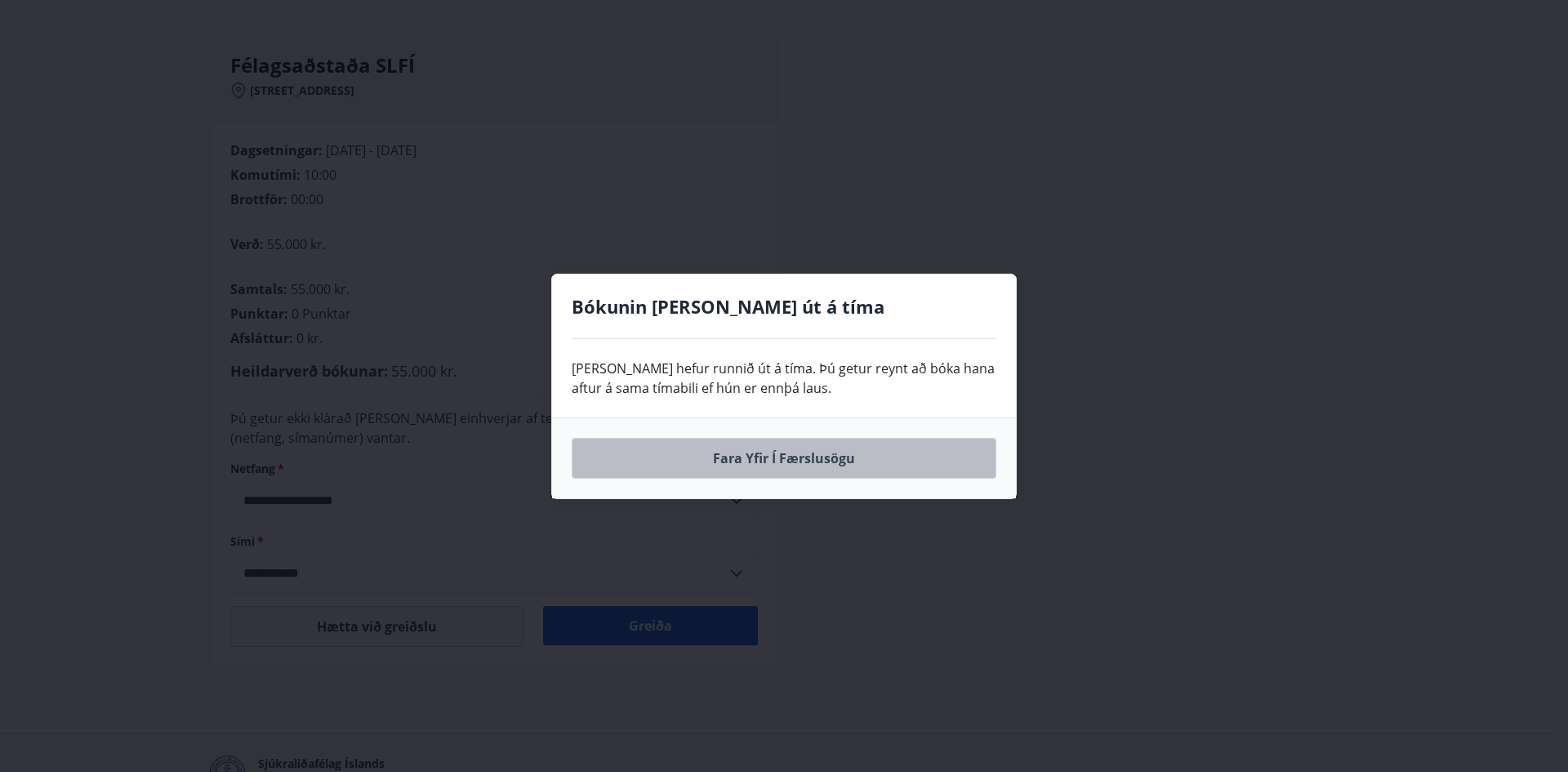
click at [757, 465] on button "Fara yfir í færslusögu" at bounding box center [784, 458] width 424 height 41
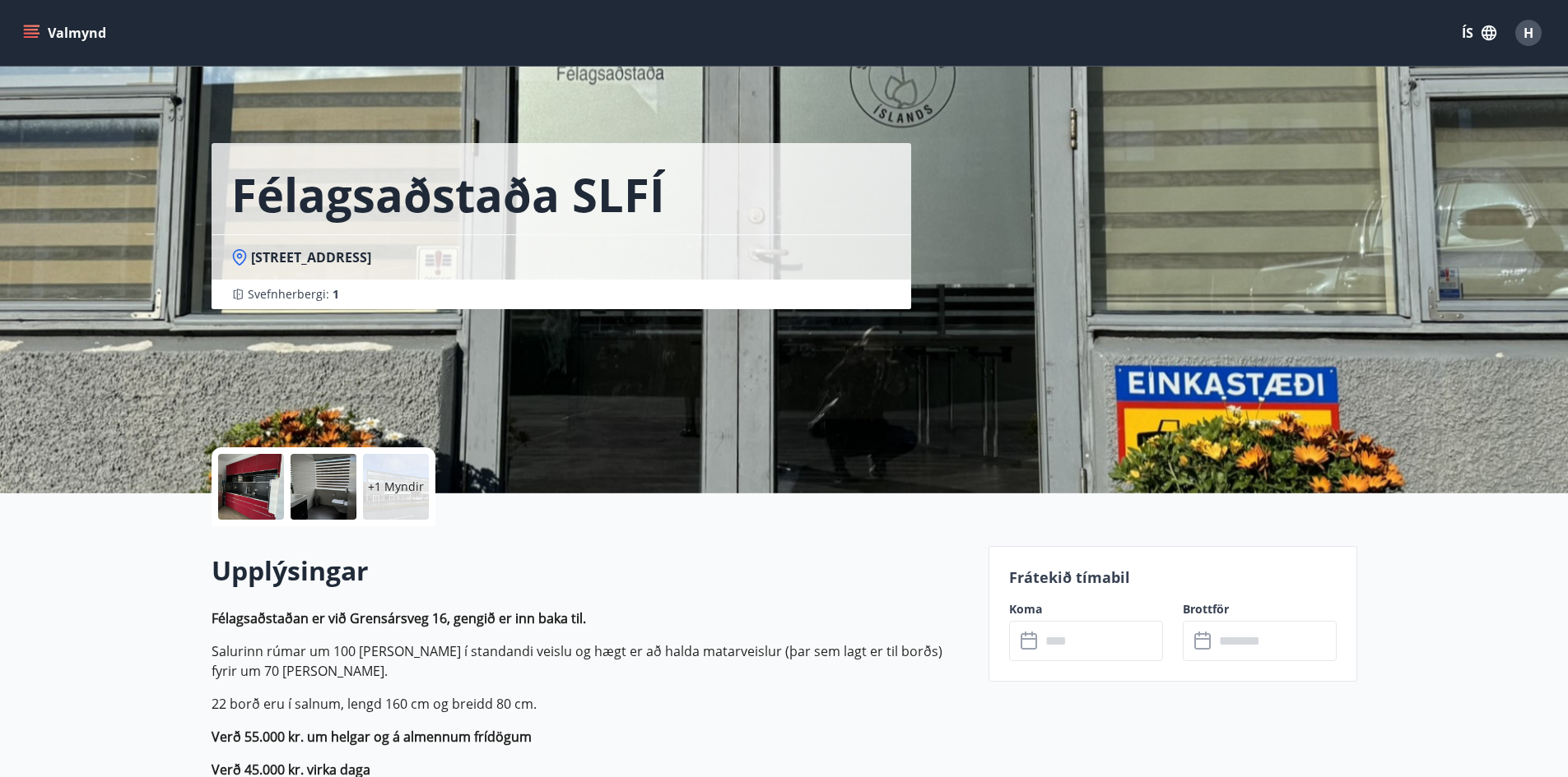
click at [1080, 653] on input "text" at bounding box center [1101, 642] width 123 height 40
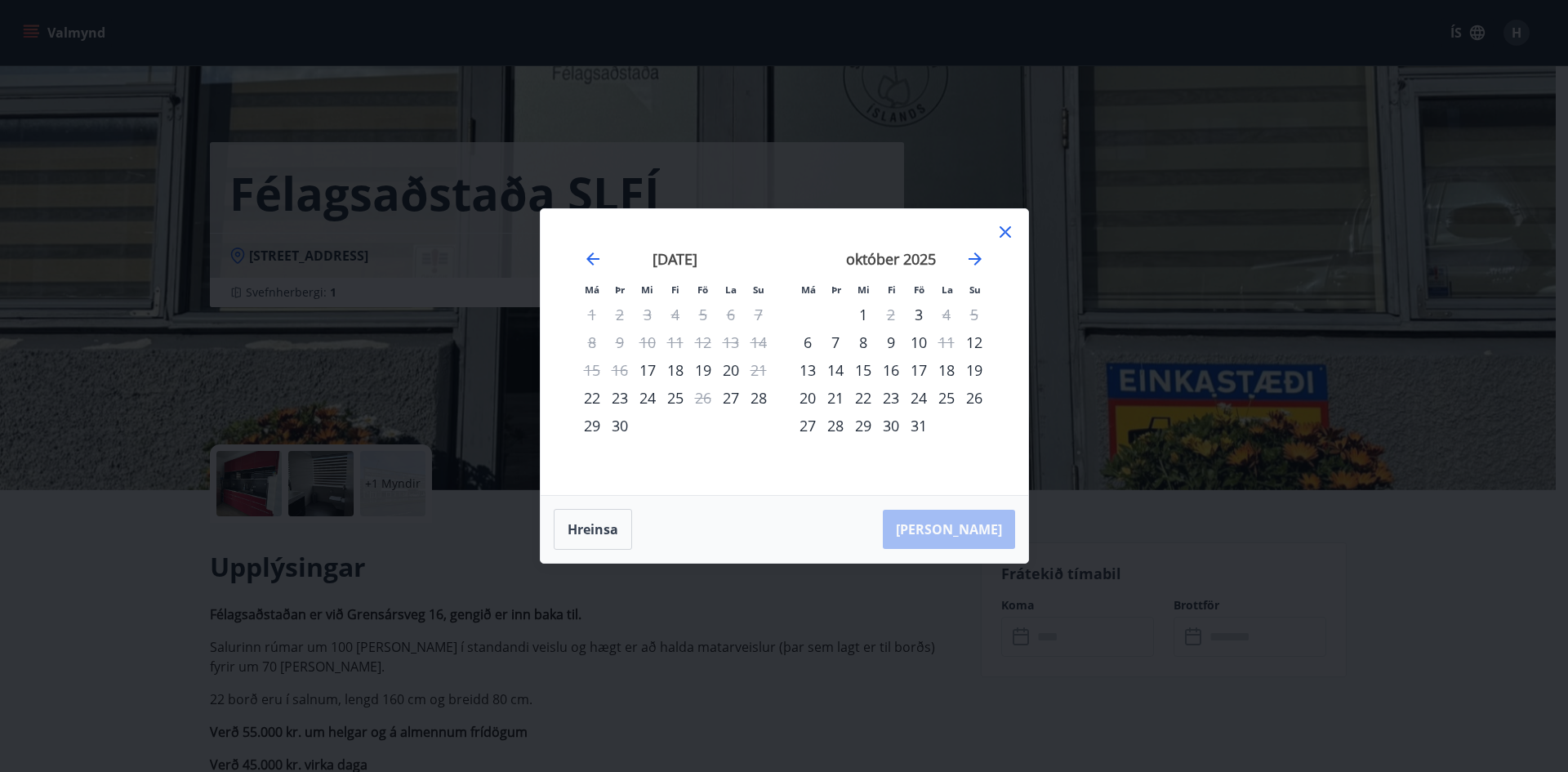
click at [759, 393] on div "28" at bounding box center [758, 397] width 27 height 27
click at [586, 420] on div "29" at bounding box center [591, 425] width 27 height 27
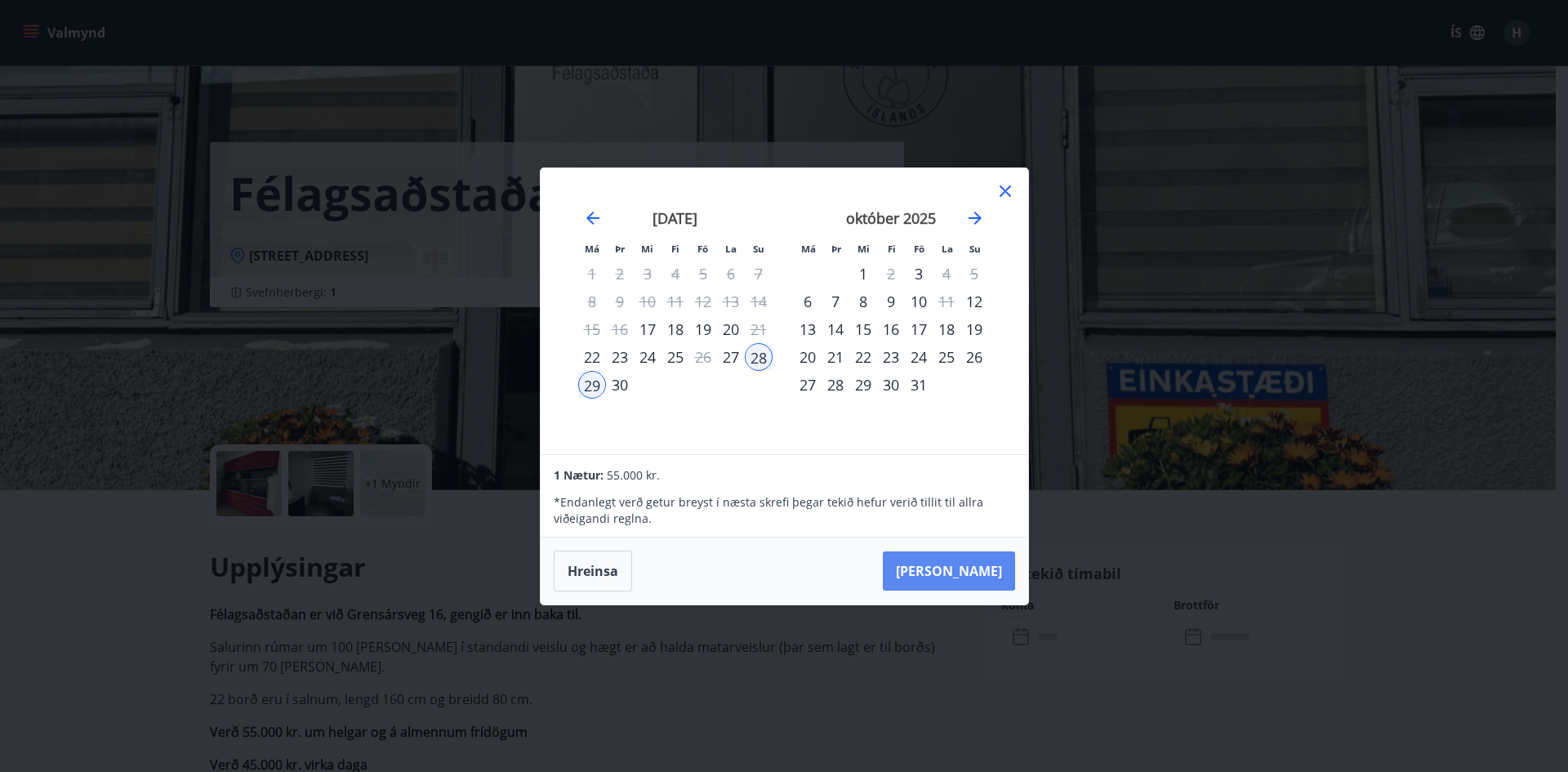
click at [955, 569] on button "[PERSON_NAME]" at bounding box center [948, 571] width 132 height 39
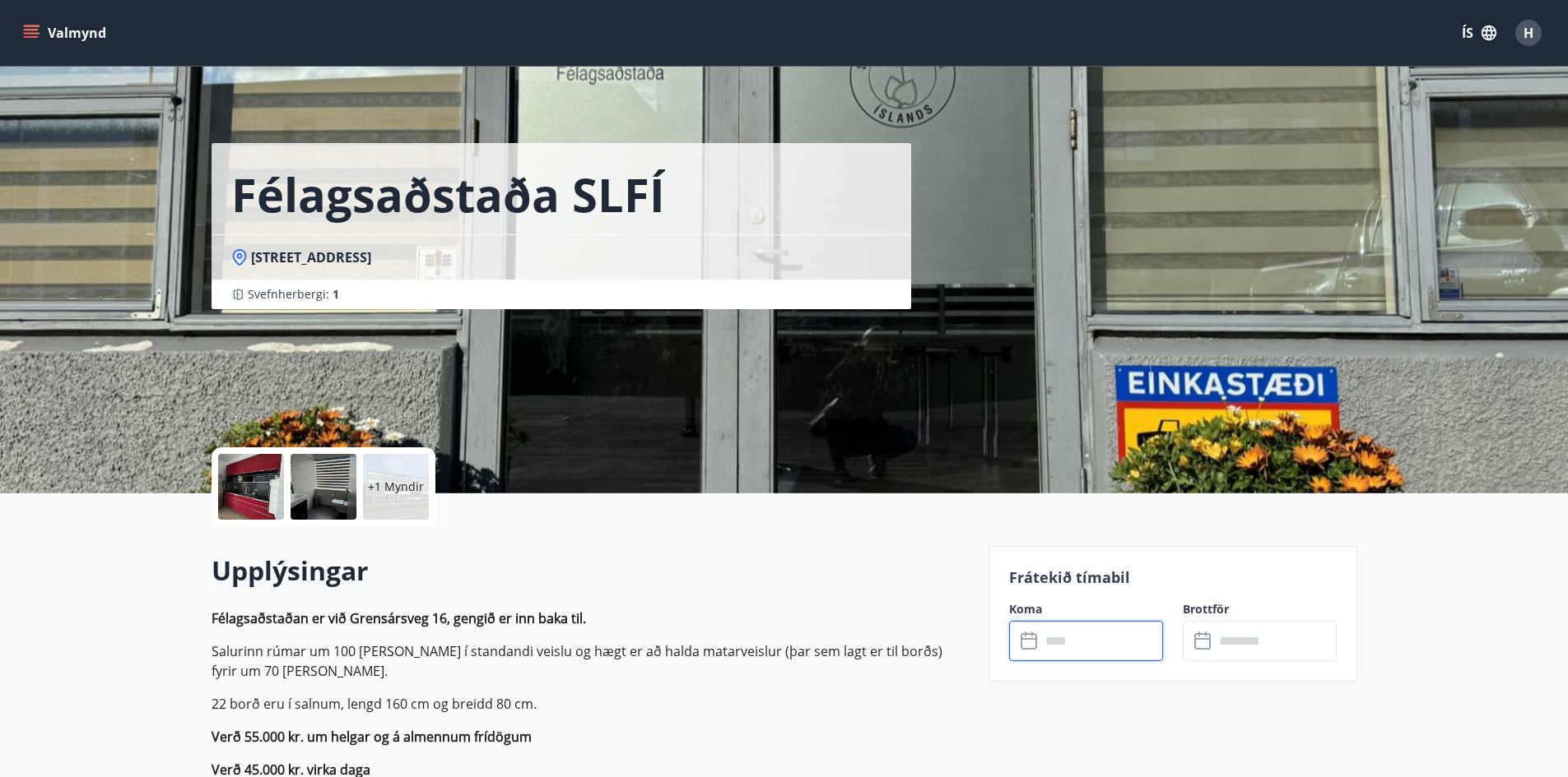
type input "******"
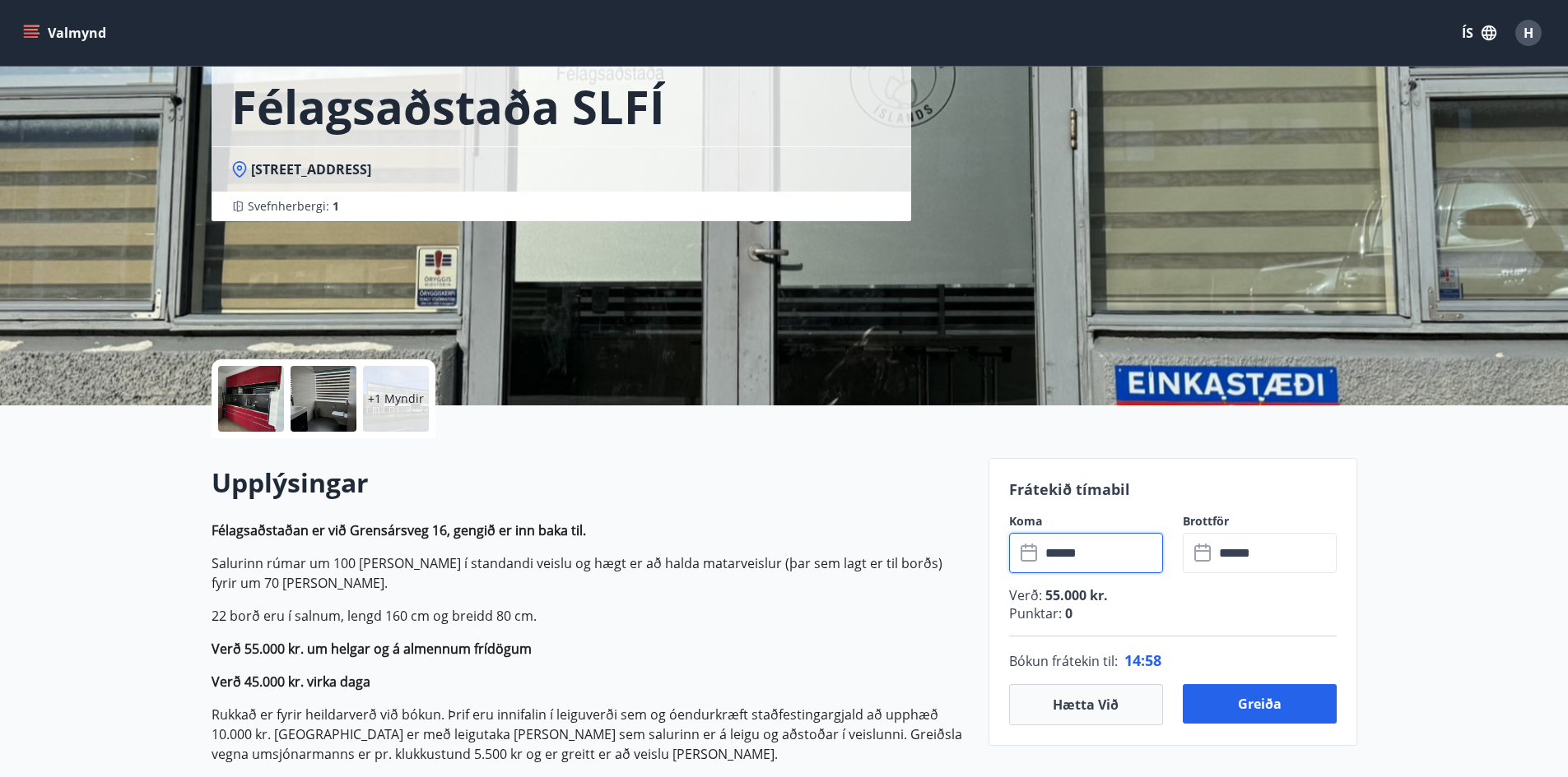
scroll to position [165, 0]
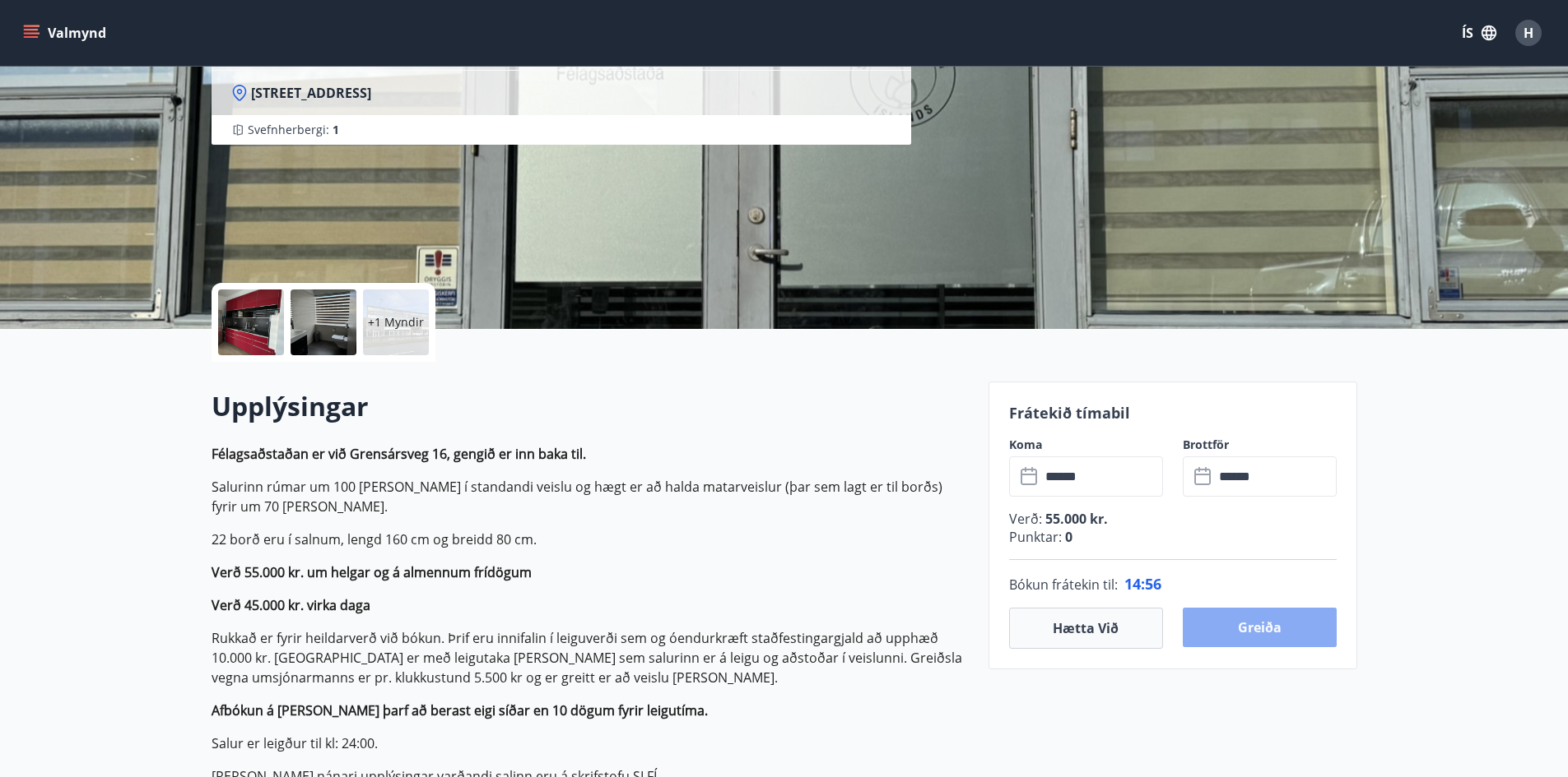
click at [1235, 626] on button "Greiða" at bounding box center [1259, 627] width 154 height 39
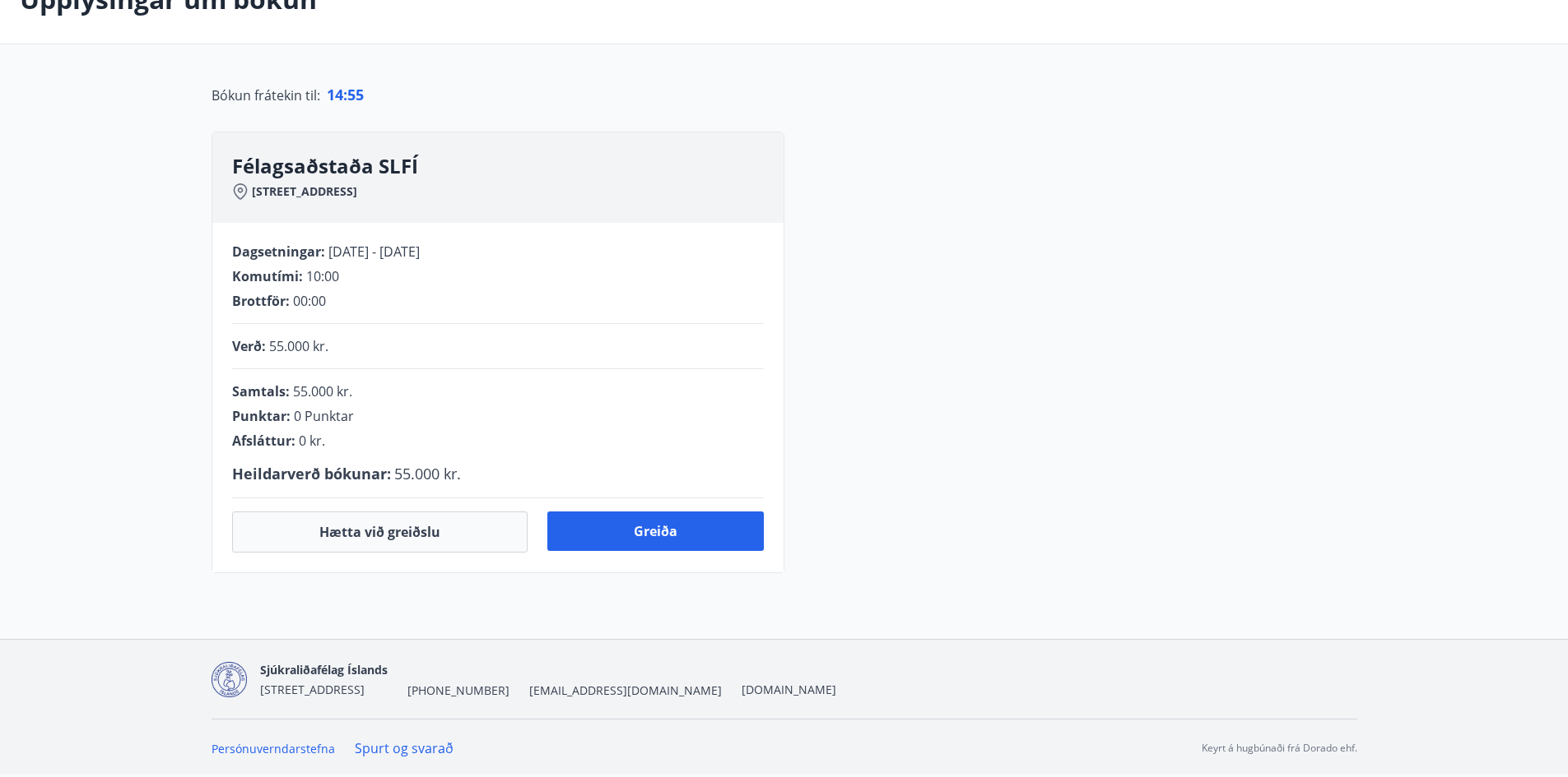
scroll to position [165, 0]
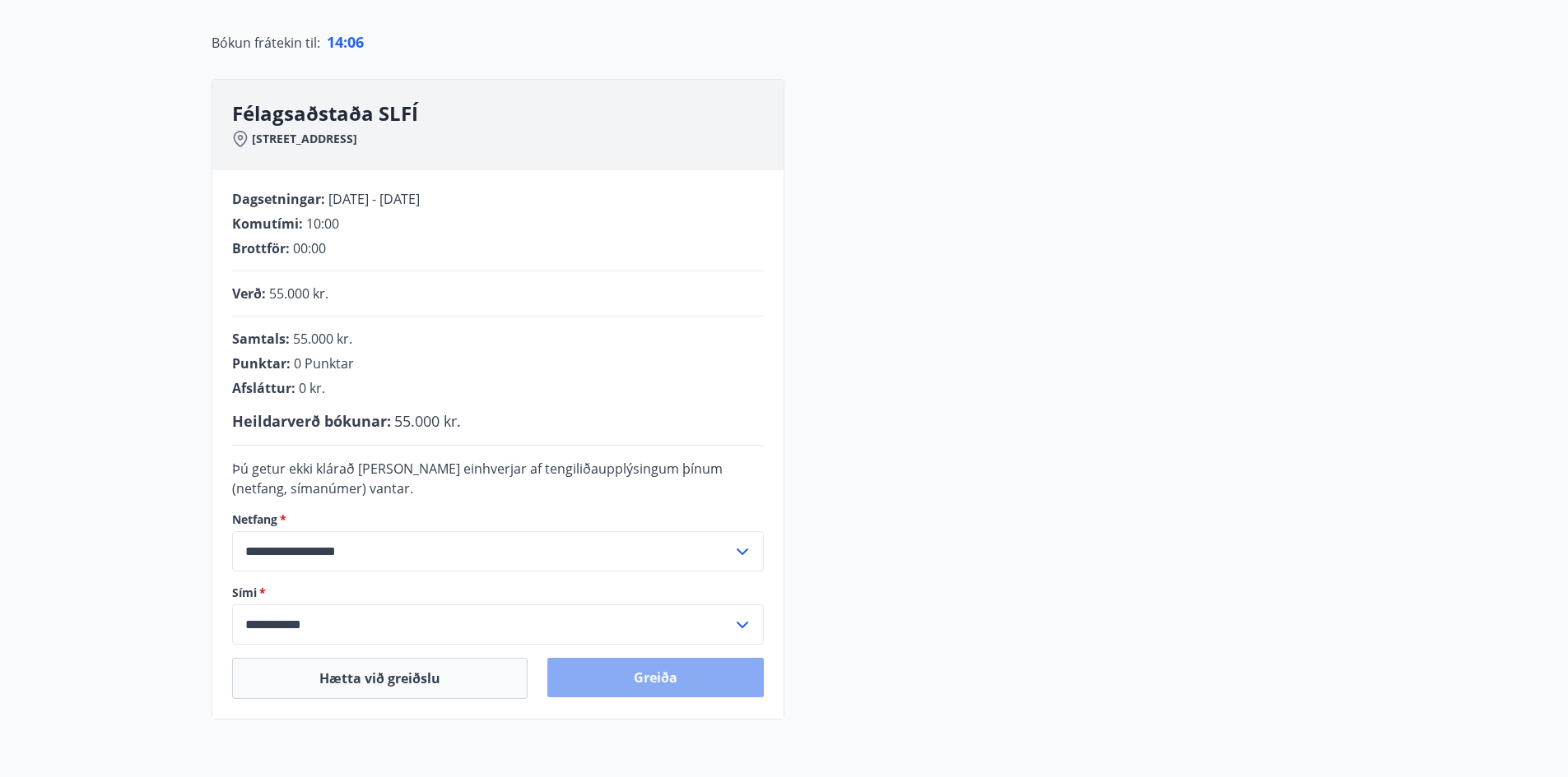
click at [616, 682] on button "Greiða" at bounding box center [655, 677] width 217 height 39
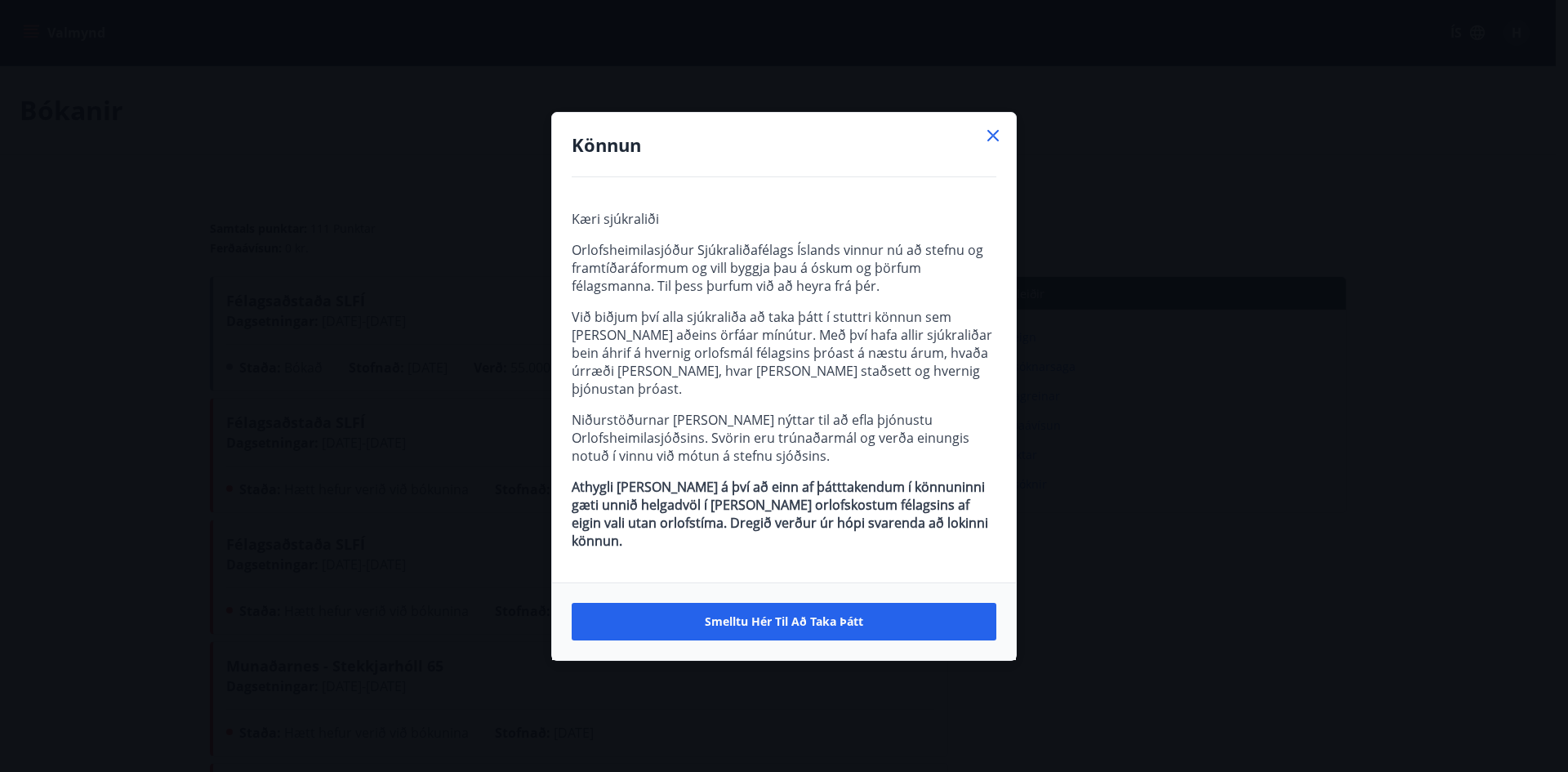
click at [991, 145] on icon at bounding box center [993, 135] width 20 height 20
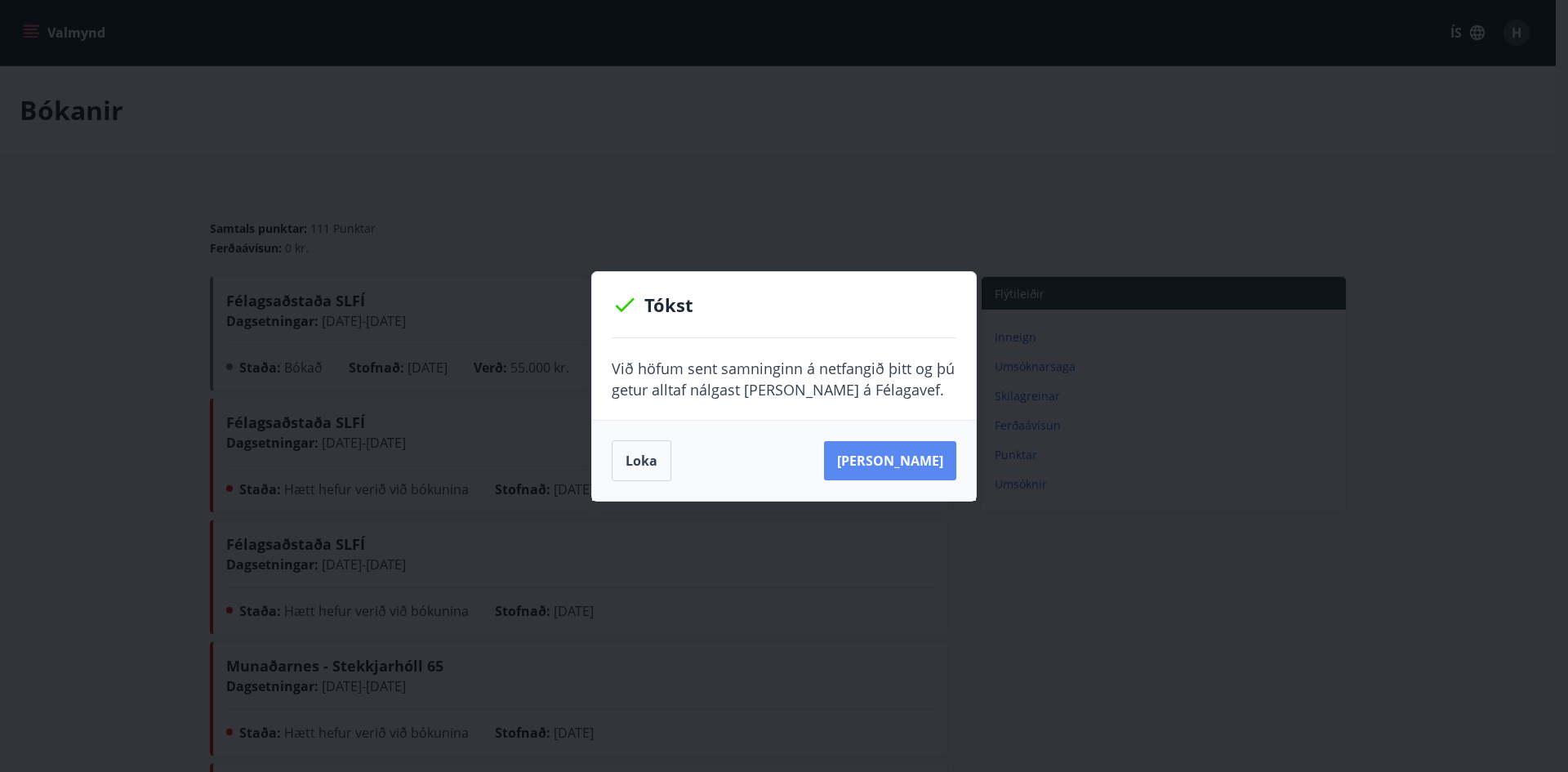
click at [914, 455] on button "Sjá samning" at bounding box center [889, 460] width 132 height 39
click at [645, 459] on button "Loka" at bounding box center [642, 460] width 60 height 41
